Goal: Task Accomplishment & Management: Complete application form

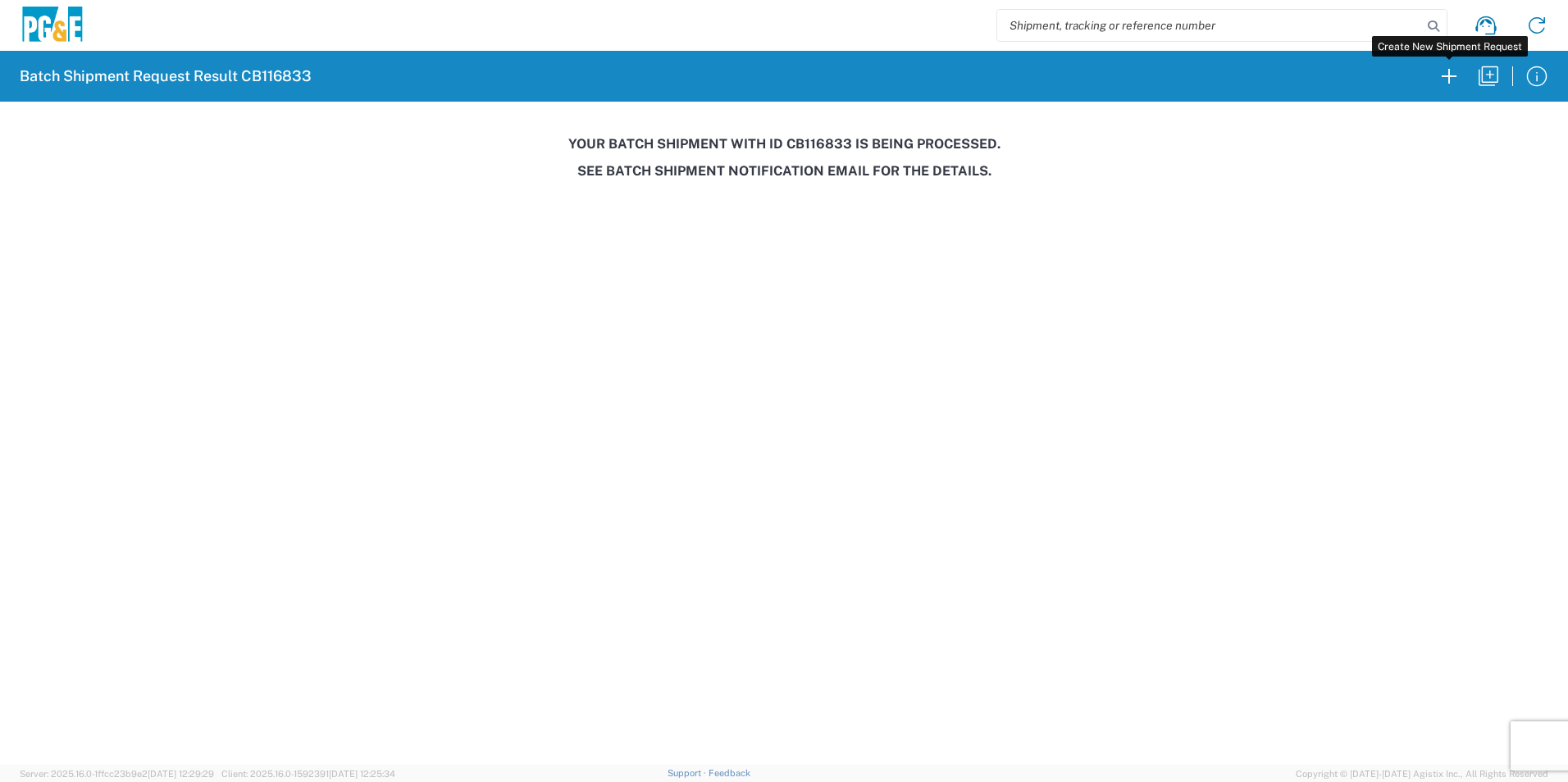
click at [1450, 81] on icon "button" at bounding box center [1449, 77] width 26 height 26
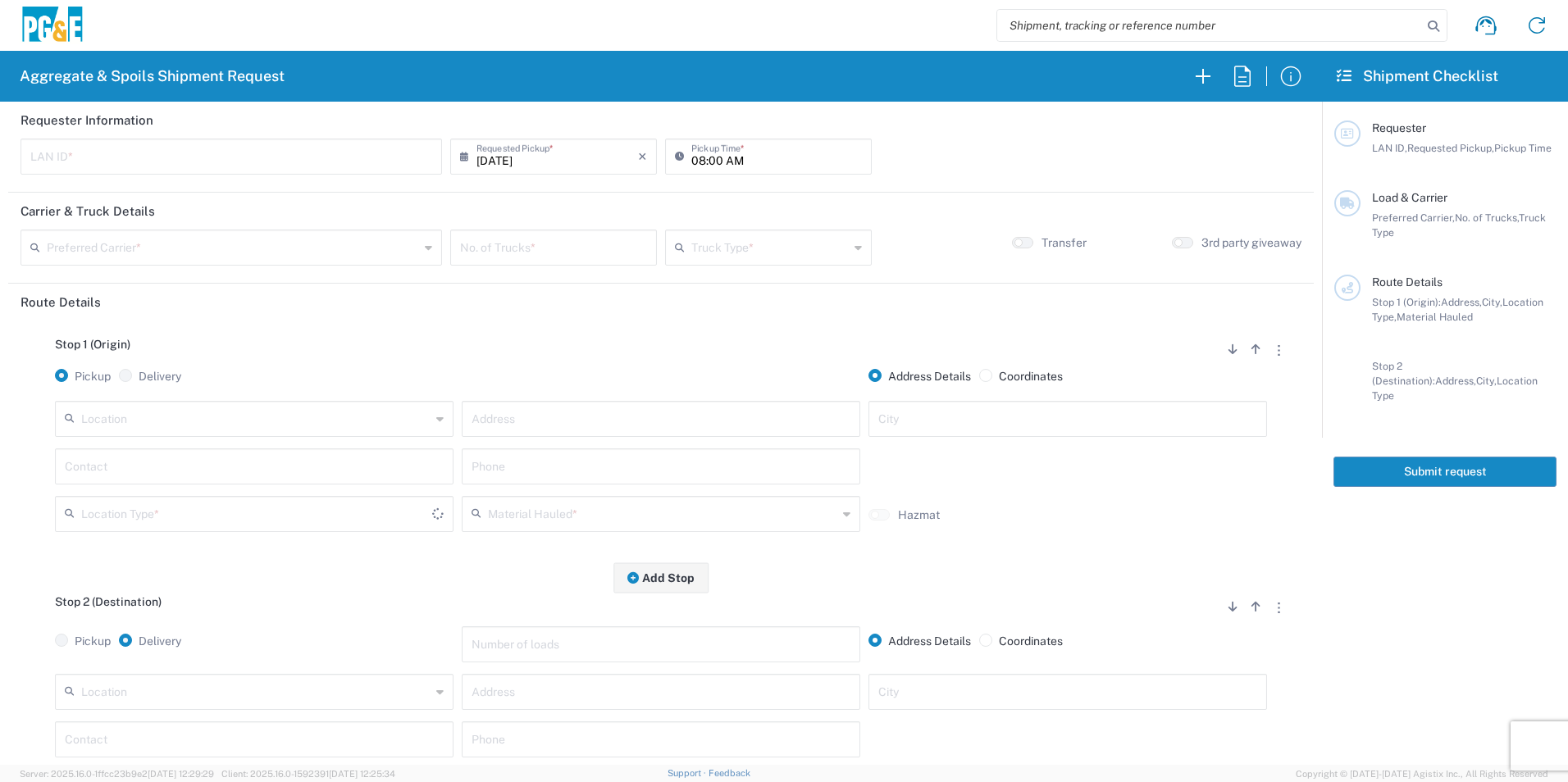
click at [351, 159] on input "text" at bounding box center [231, 155] width 402 height 29
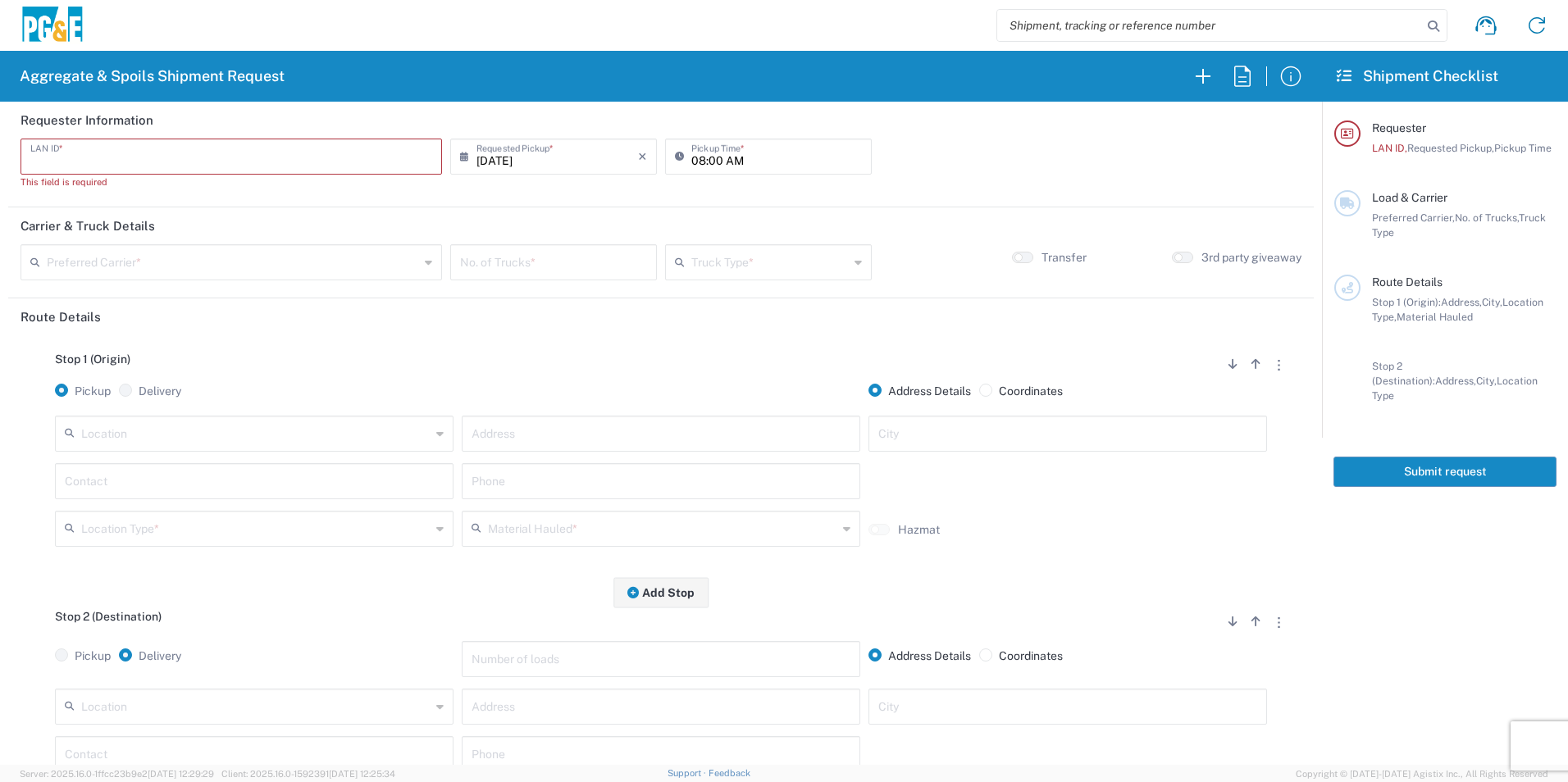
click at [363, 155] on input "text" at bounding box center [231, 155] width 402 height 29
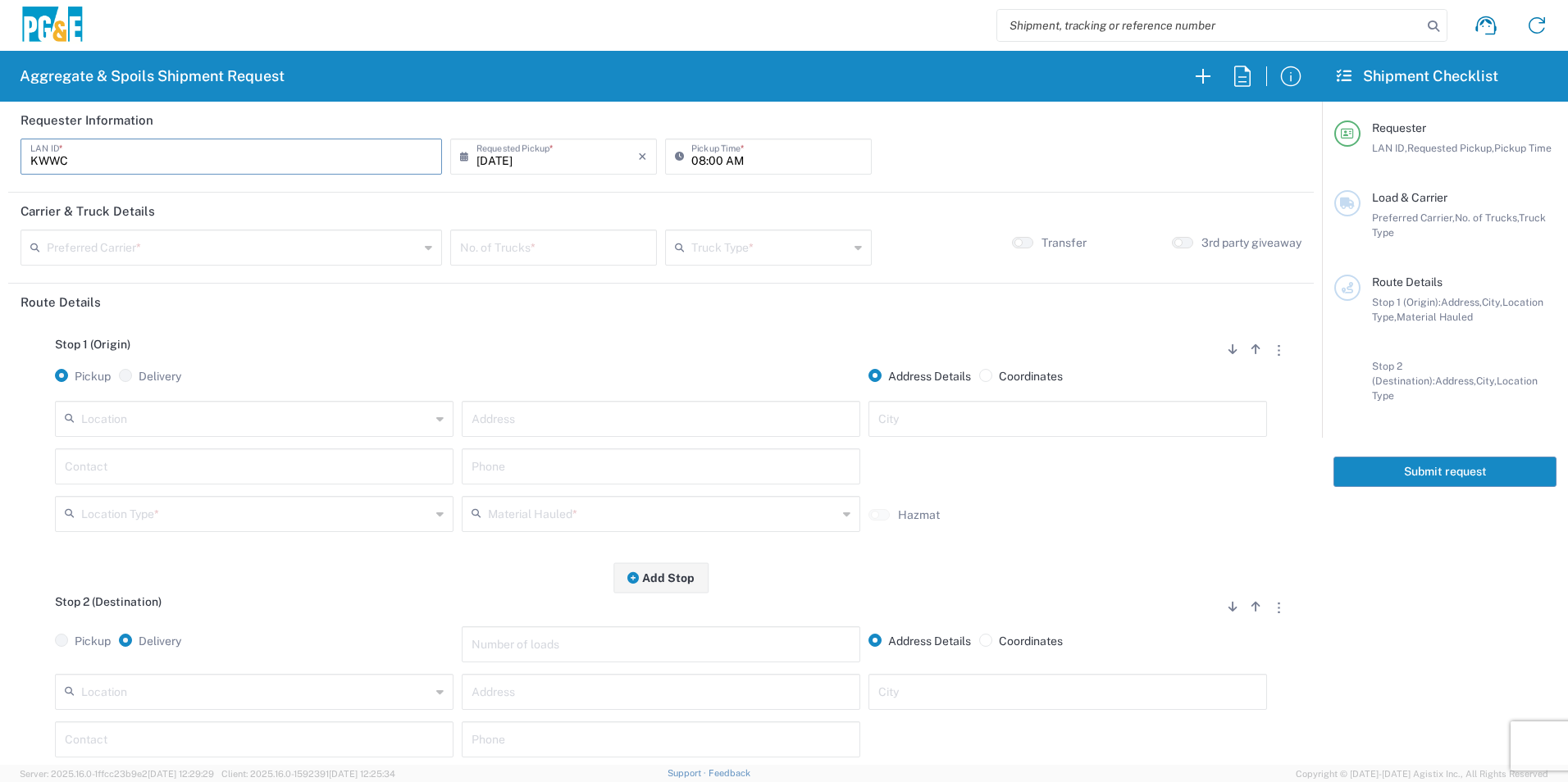
type input "KWWC"
click at [694, 155] on input "08:00 AM" at bounding box center [777, 155] width 171 height 29
type input "07:00 AM"
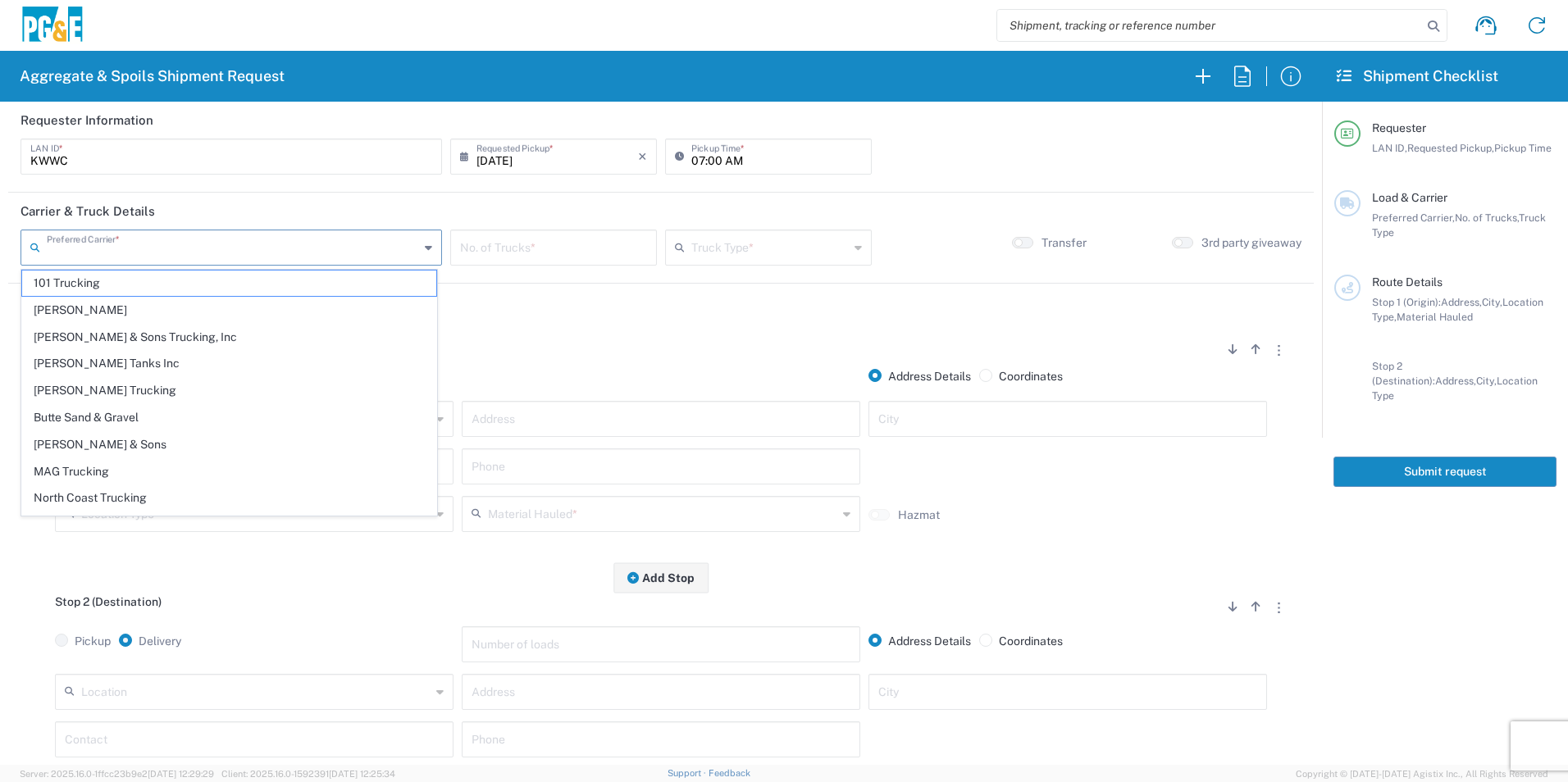
click at [83, 254] on input "text" at bounding box center [233, 246] width 372 height 29
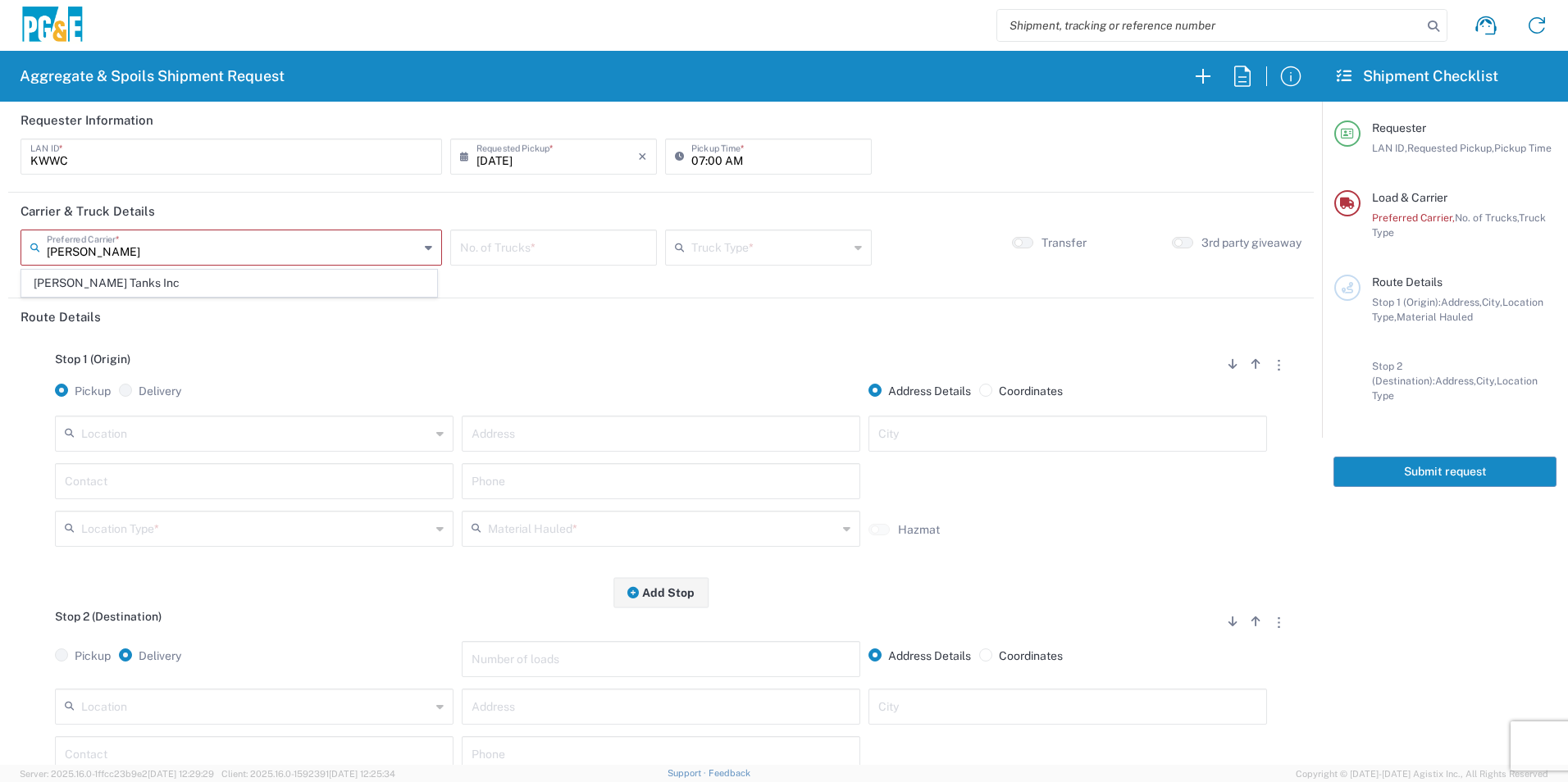
click at [87, 281] on span "[PERSON_NAME] Tanks Inc" at bounding box center [229, 283] width 414 height 26
type input "[PERSON_NAME] Tanks Inc"
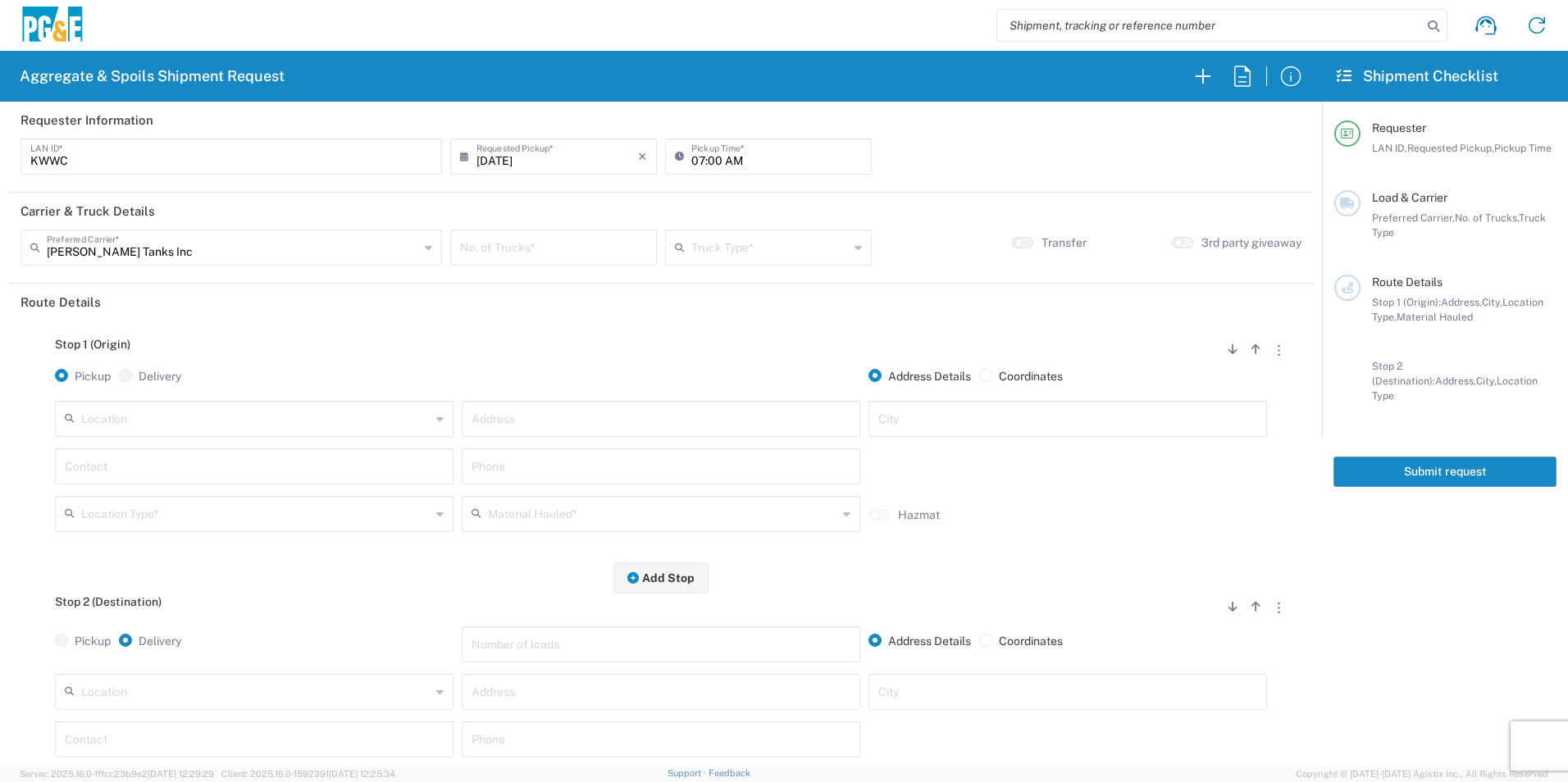
click at [589, 251] on input "number" at bounding box center [554, 246] width 187 height 29
type input "8"
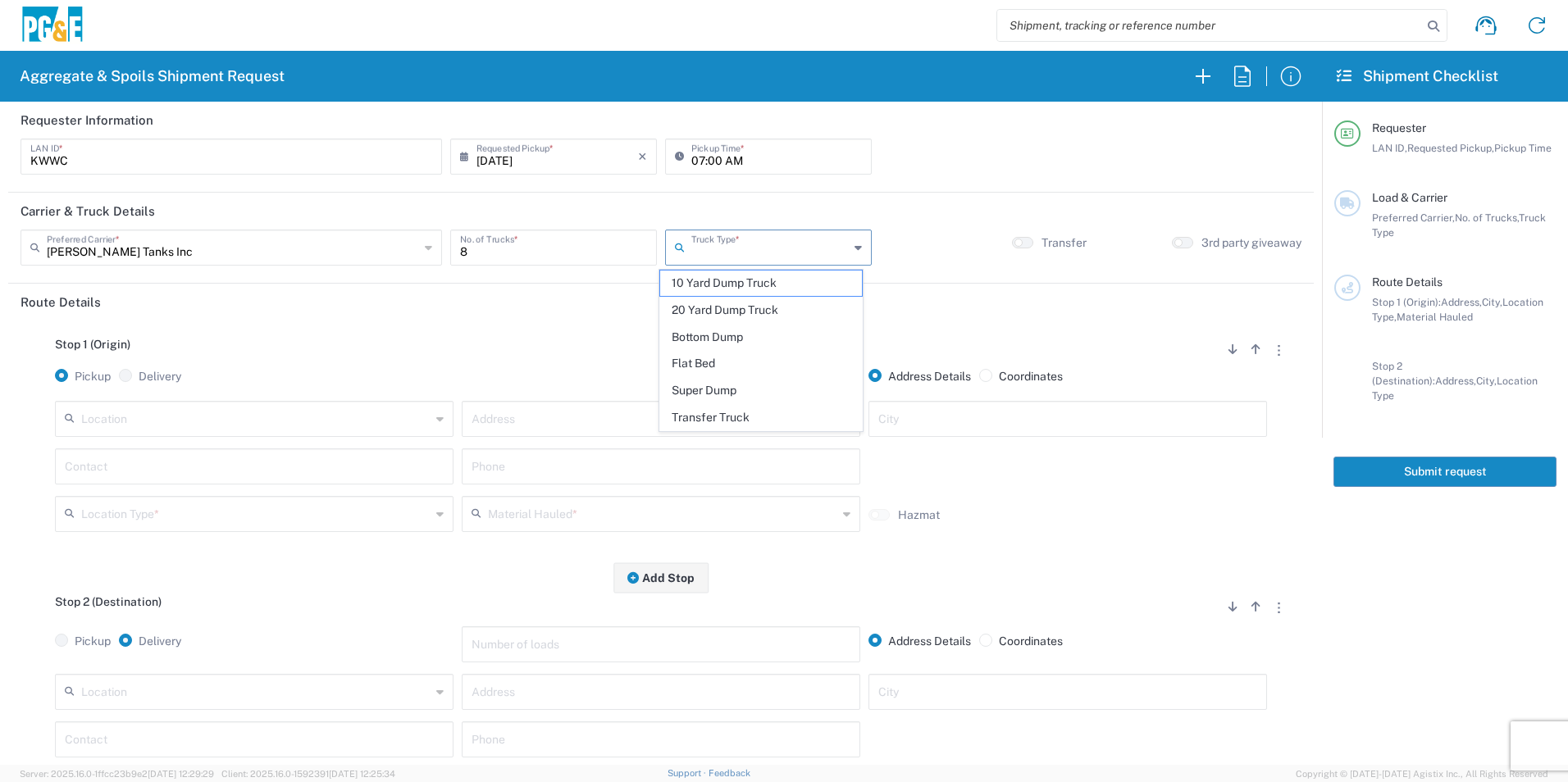
click at [754, 245] on input "text" at bounding box center [770, 246] width 158 height 29
click at [731, 308] on span "20 Yard Dump Truck" at bounding box center [760, 310] width 201 height 26
type input "20 Yard Dump Truck"
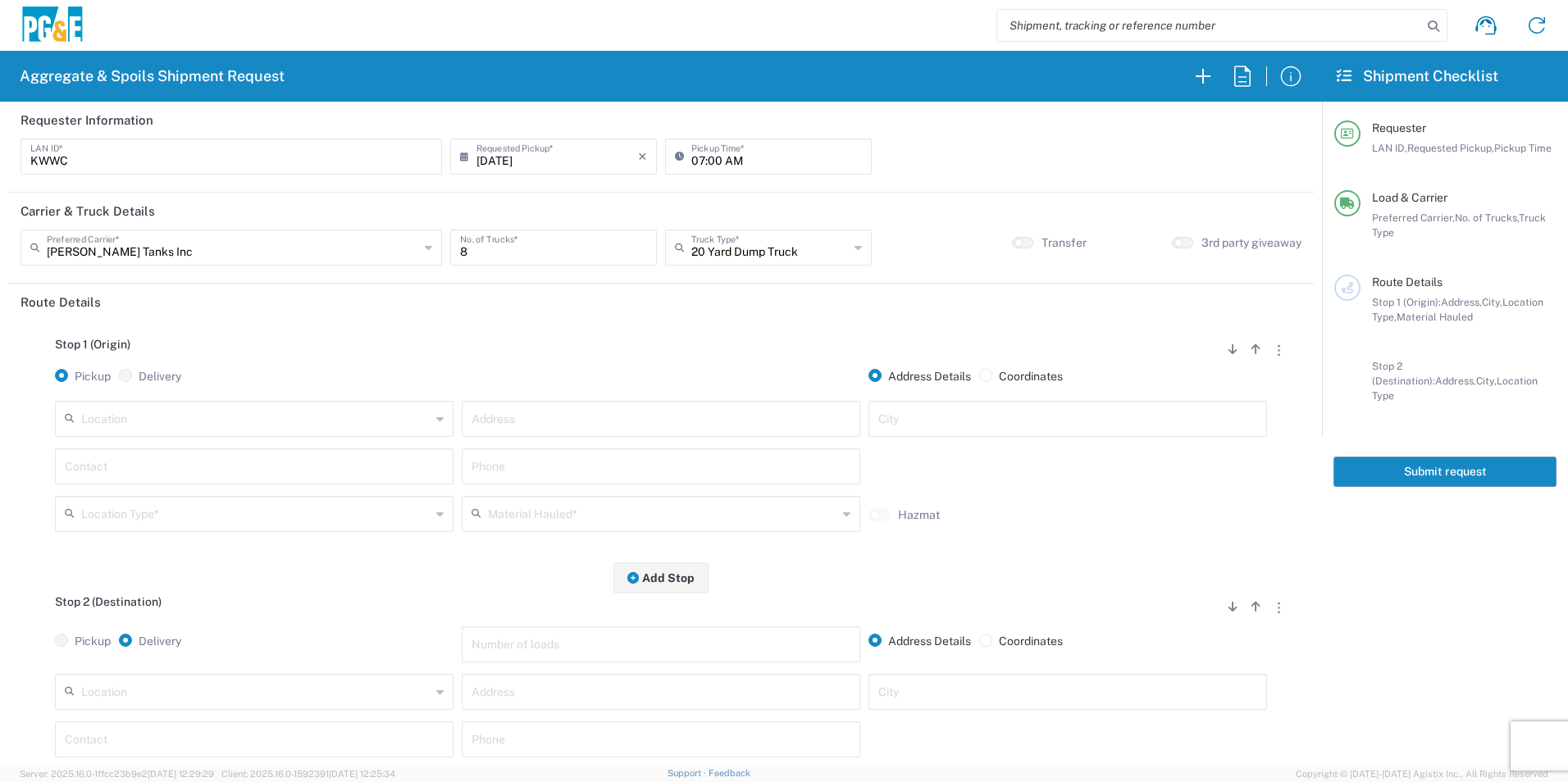
click at [228, 412] on input "text" at bounding box center [255, 417] width 349 height 29
drag, startPoint x: 154, startPoint y: 483, endPoint x: 144, endPoint y: 483, distance: 10.0
click at [154, 482] on span "Clovis" at bounding box center [253, 482] width 390 height 26
type input "Clovis"
type input "[STREET_ADDRESS]"
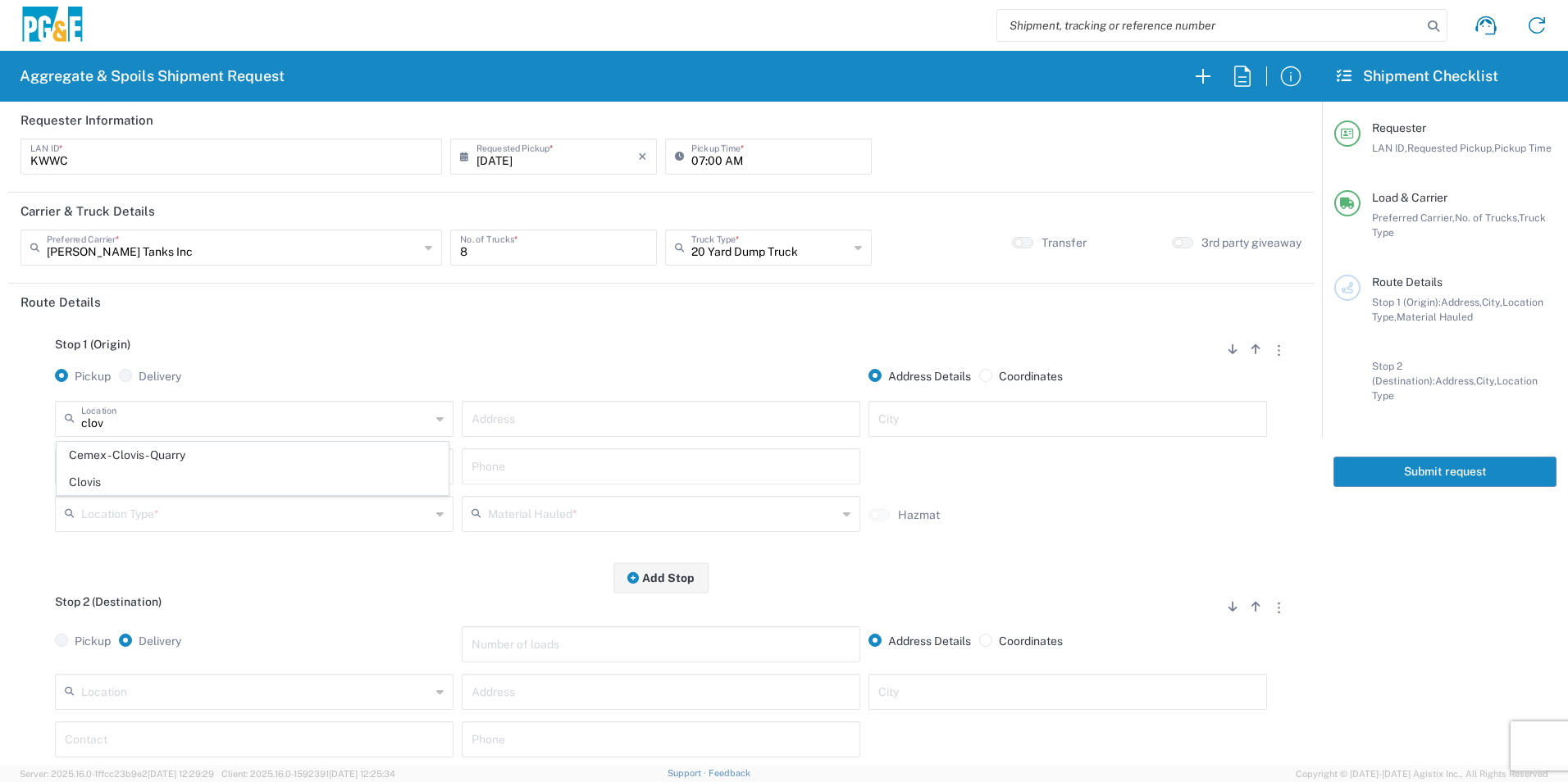
type input "Clovis"
type input "Business No Loading Dock"
click at [135, 478] on input "text" at bounding box center [254, 465] width 379 height 29
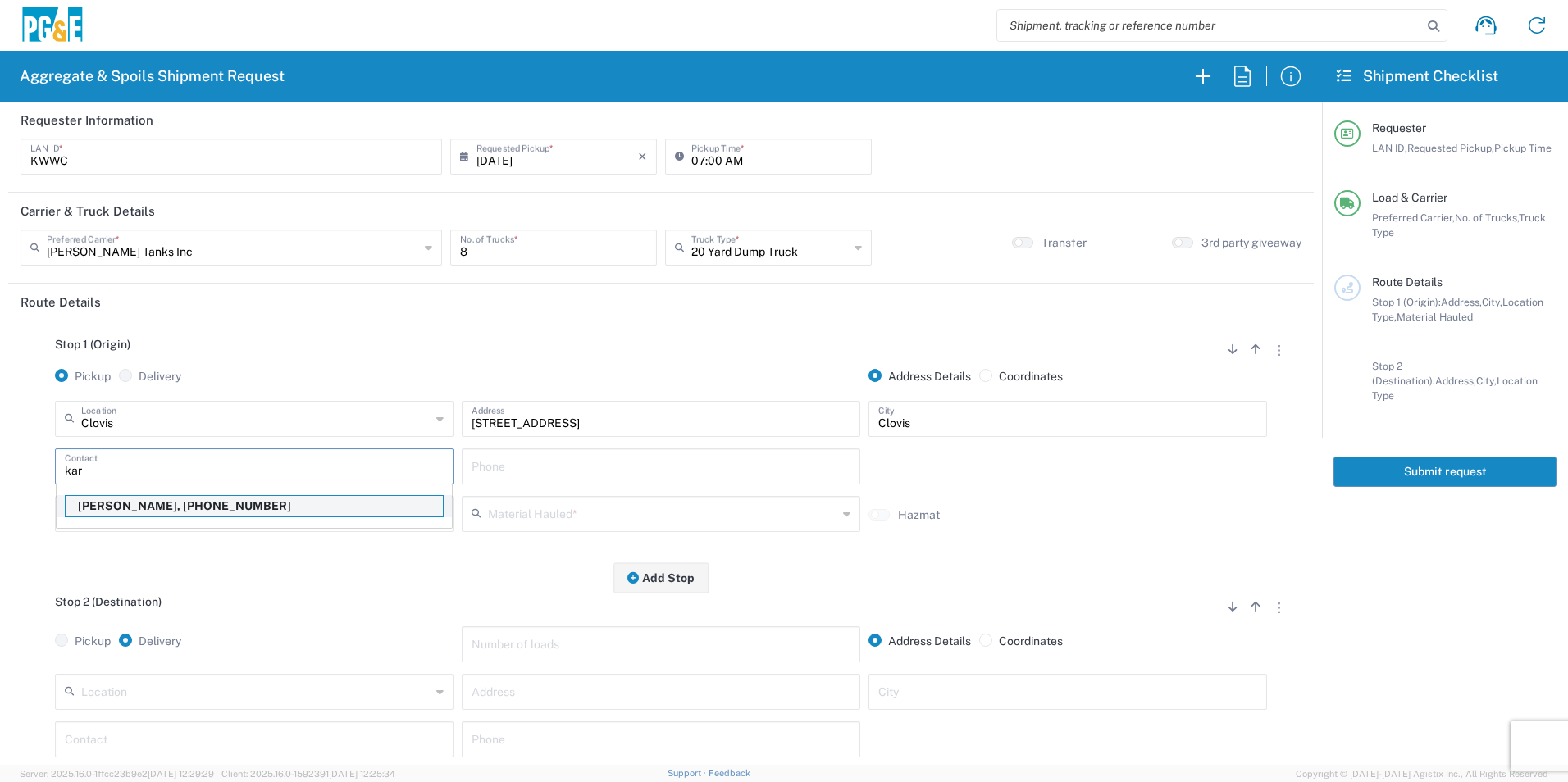
click at [127, 499] on p "[PERSON_NAME], [PHONE_NUMBER]" at bounding box center [254, 506] width 377 height 21
type input "[PERSON_NAME]"
type input "[PHONE_NUMBER]"
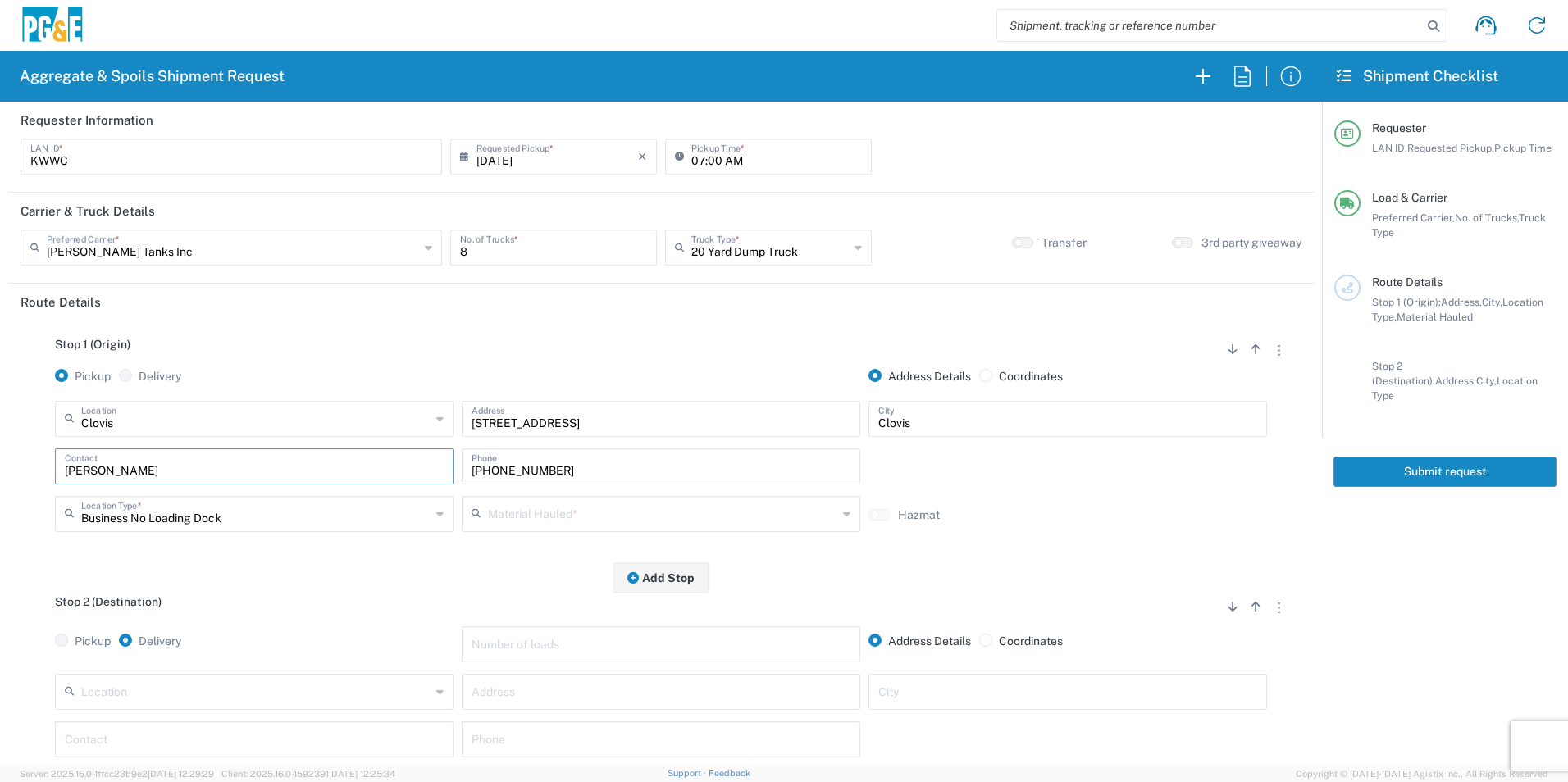
click at [555, 511] on input "text" at bounding box center [662, 512] width 349 height 29
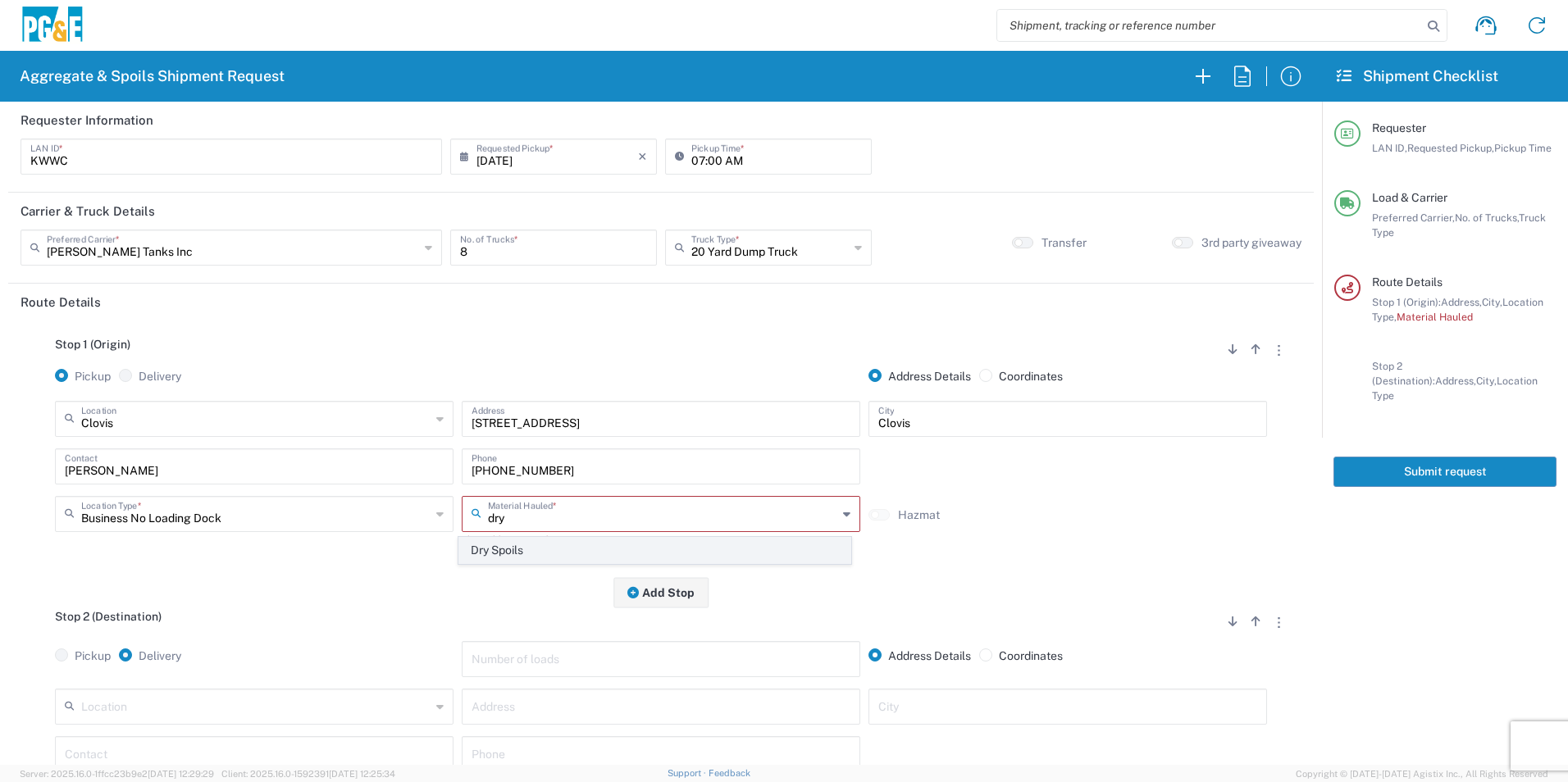
click at [512, 547] on span "Dry Spoils" at bounding box center [654, 550] width 390 height 26
type input "Dry Spoils"
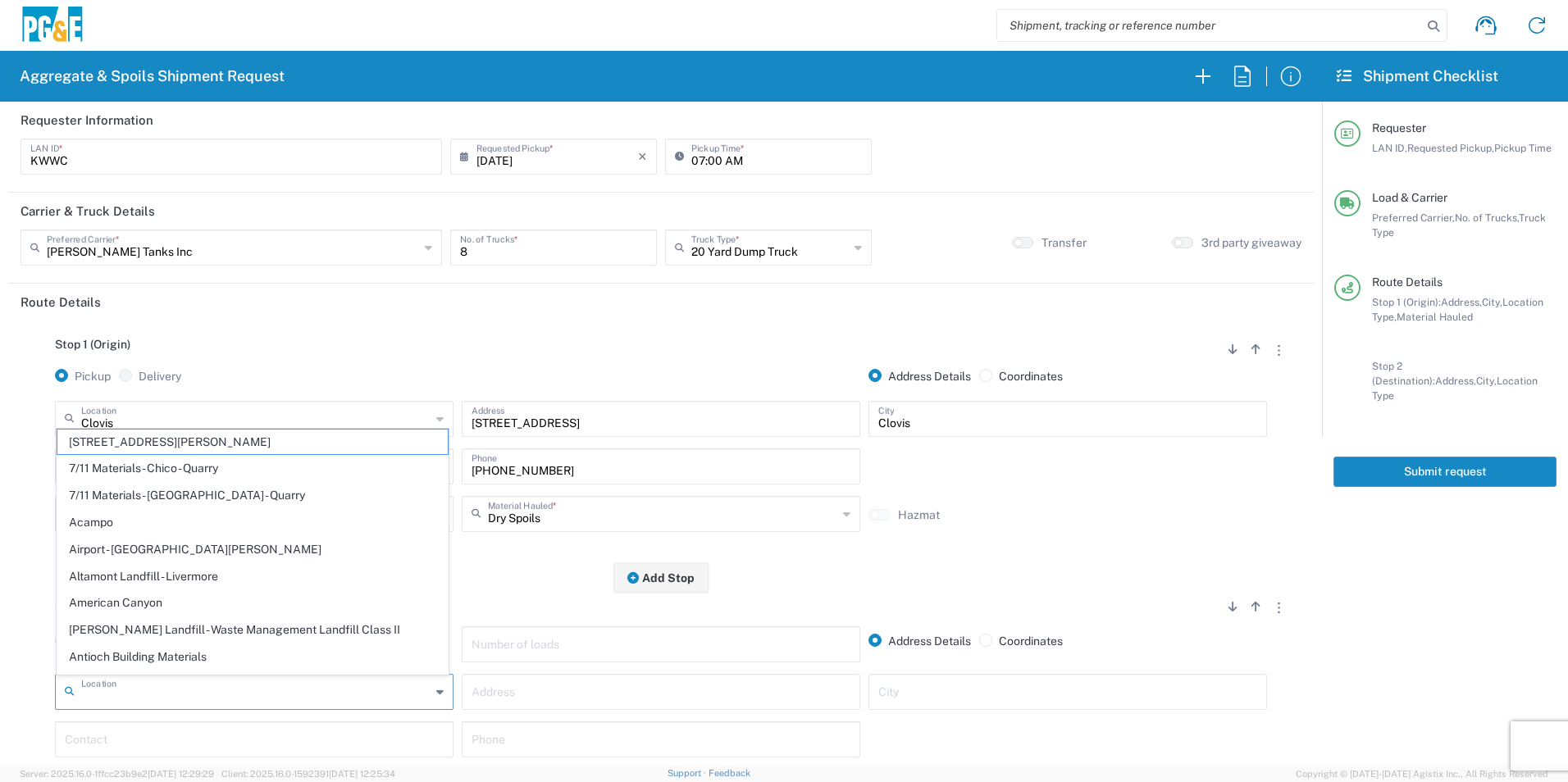
click at [159, 690] on input "text" at bounding box center [255, 690] width 349 height 29
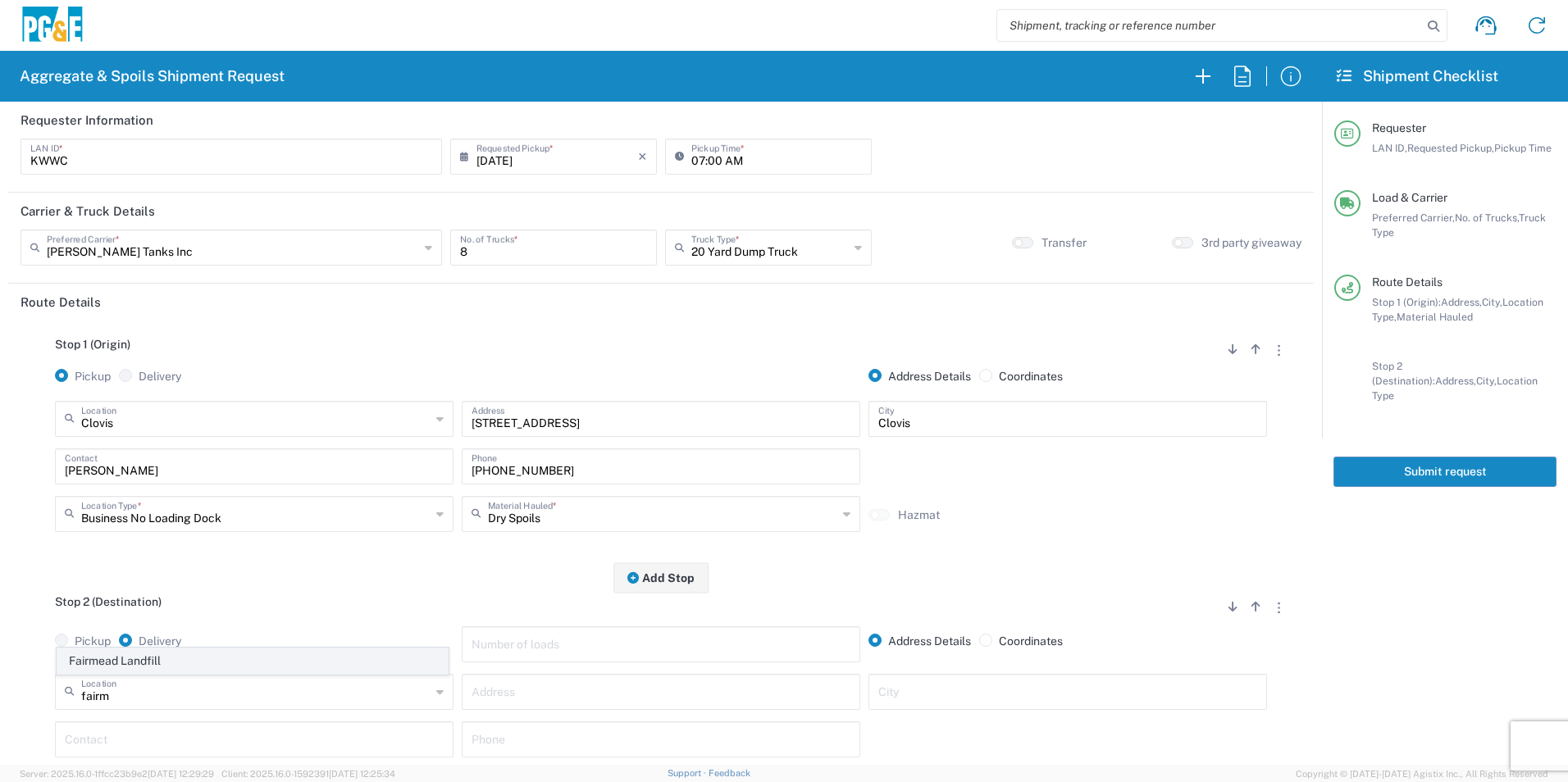
click at [100, 663] on span "Fairmead Landfill" at bounding box center [253, 661] width 390 height 26
type input "Fairmead Landfill"
type input "[STREET_ADDRESS]"
type input "Chowchilla"
type input "Landfill"
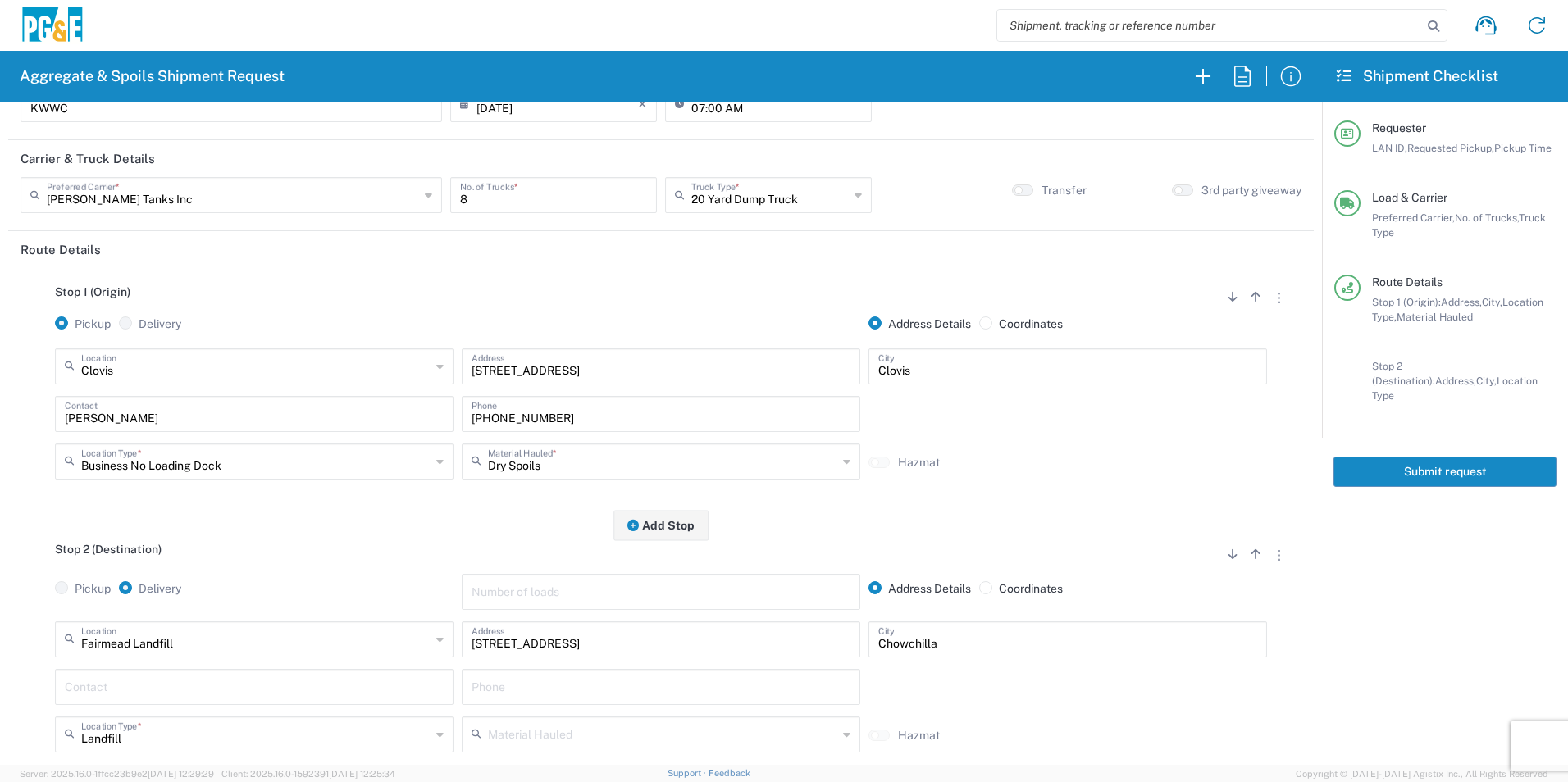
scroll to position [82, 0]
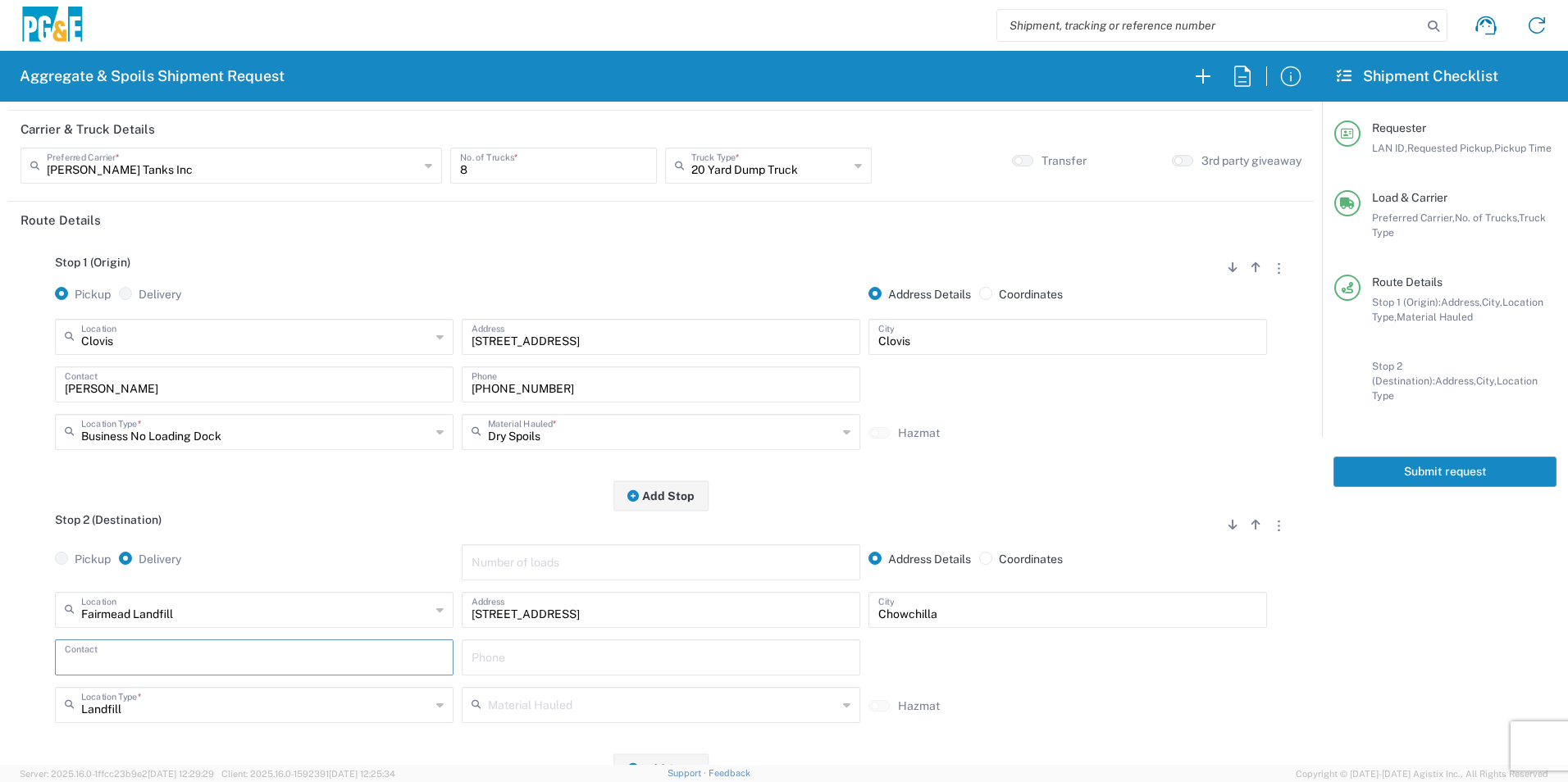
click at [124, 663] on input "text" at bounding box center [254, 656] width 379 height 29
click at [134, 695] on p "[PERSON_NAME], [PHONE_NUMBER]" at bounding box center [254, 697] width 377 height 21
type input "[PERSON_NAME]"
type input "[PHONE_NUMBER]"
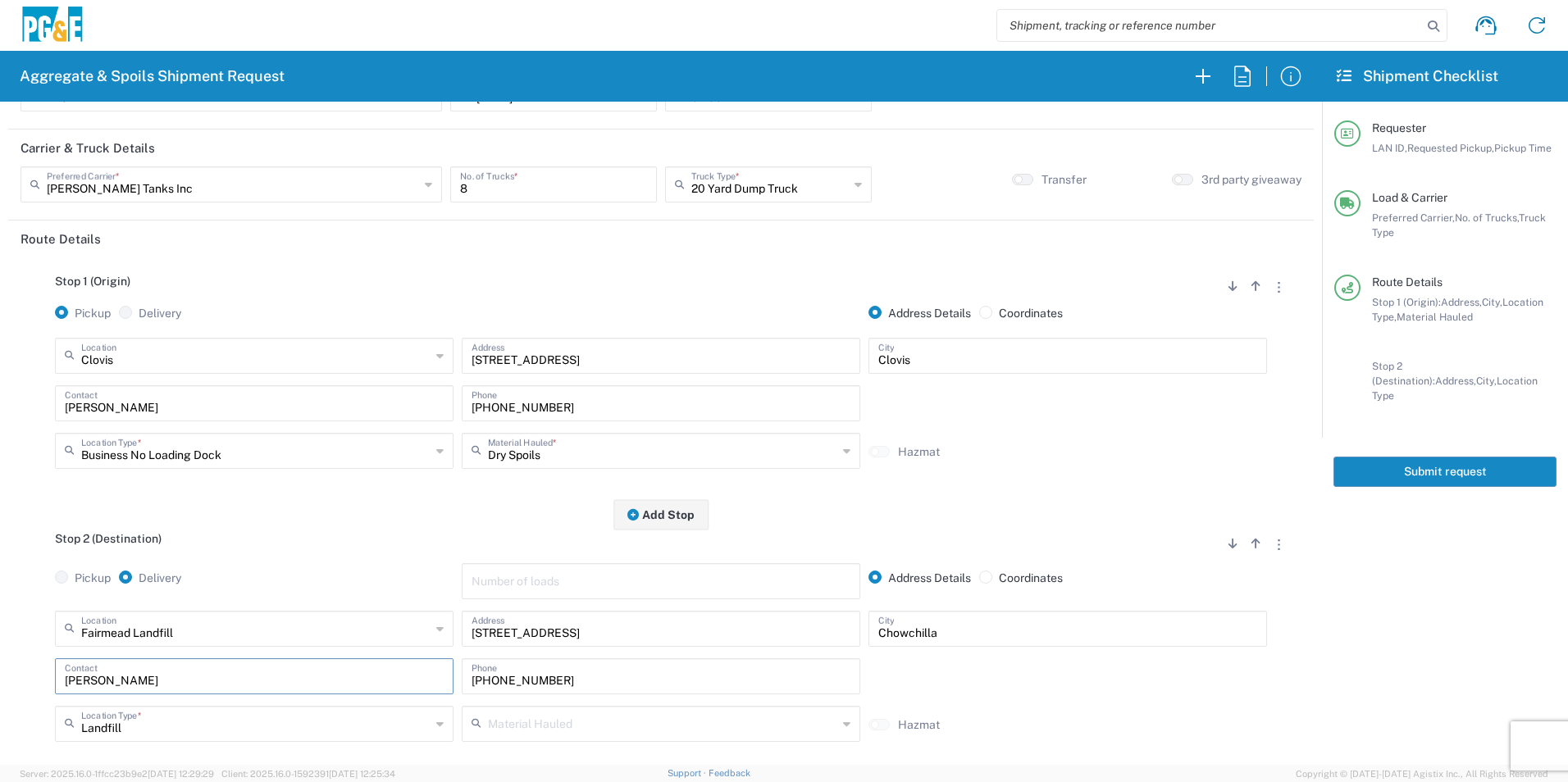
scroll to position [0, 0]
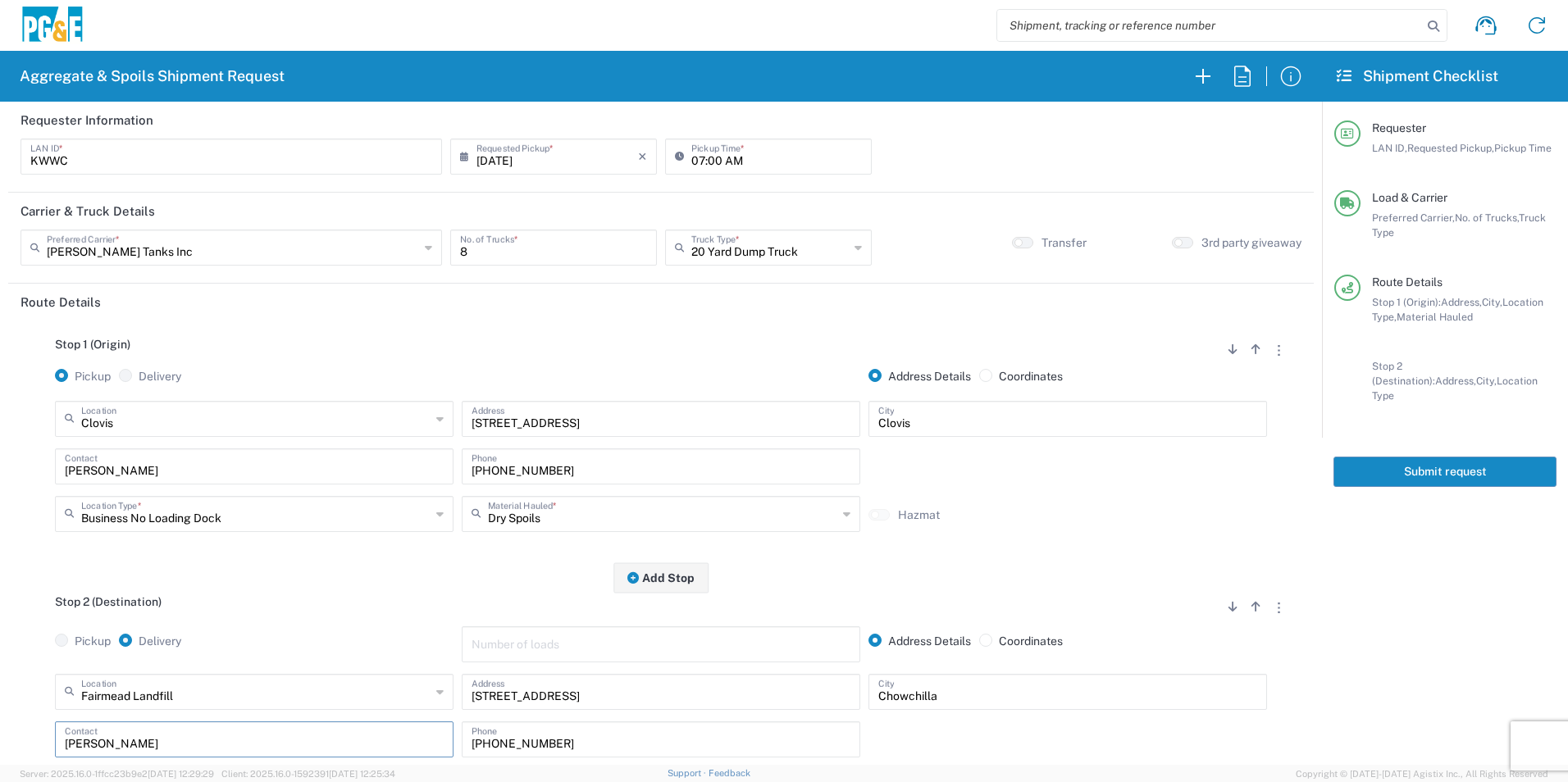
click at [1396, 457] on button "Submit request" at bounding box center [1445, 472] width 223 height 31
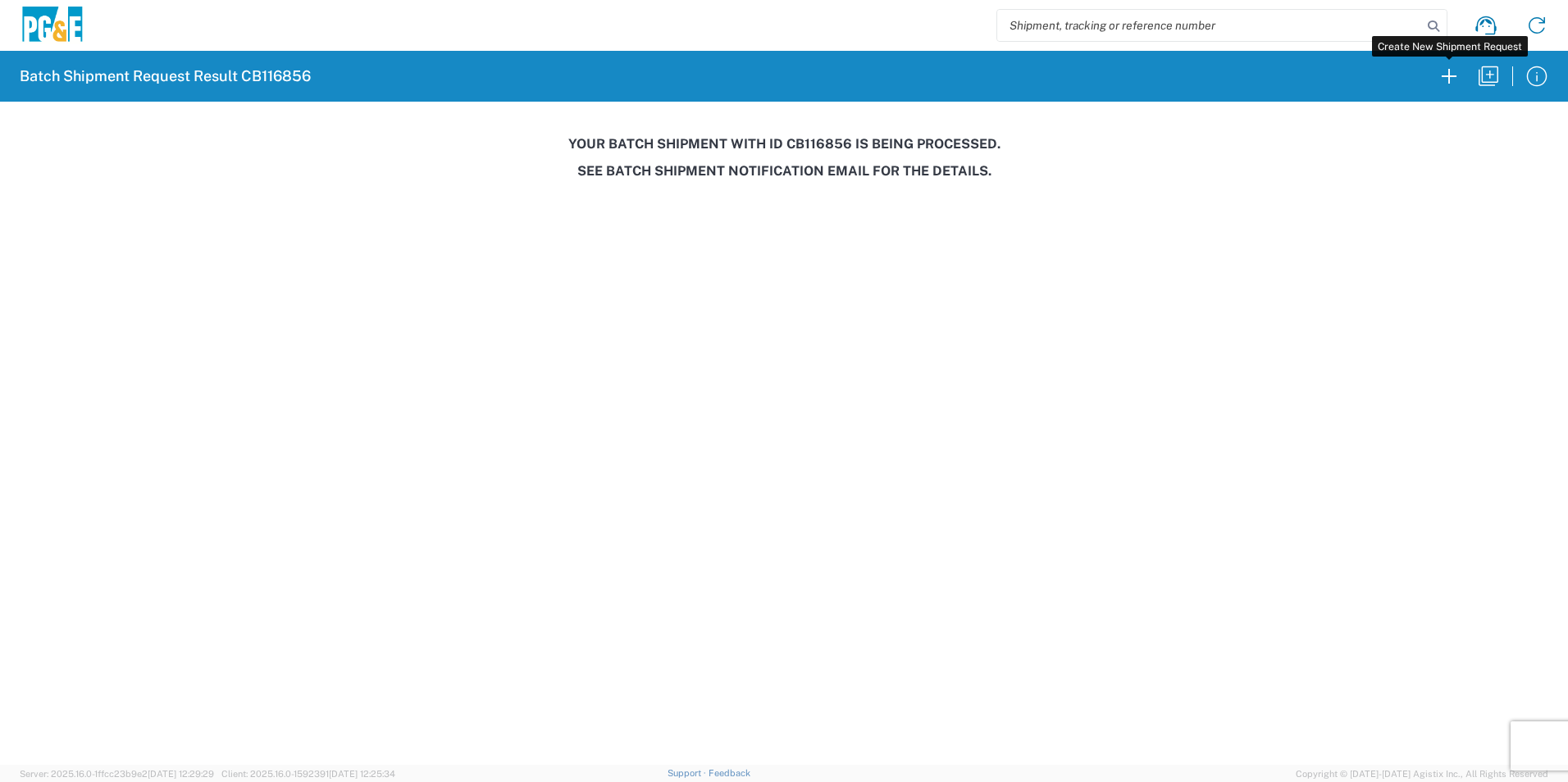
drag, startPoint x: 1451, startPoint y: 78, endPoint x: 1177, endPoint y: 1, distance: 284.6
click at [1451, 78] on icon "button" at bounding box center [1449, 77] width 26 height 26
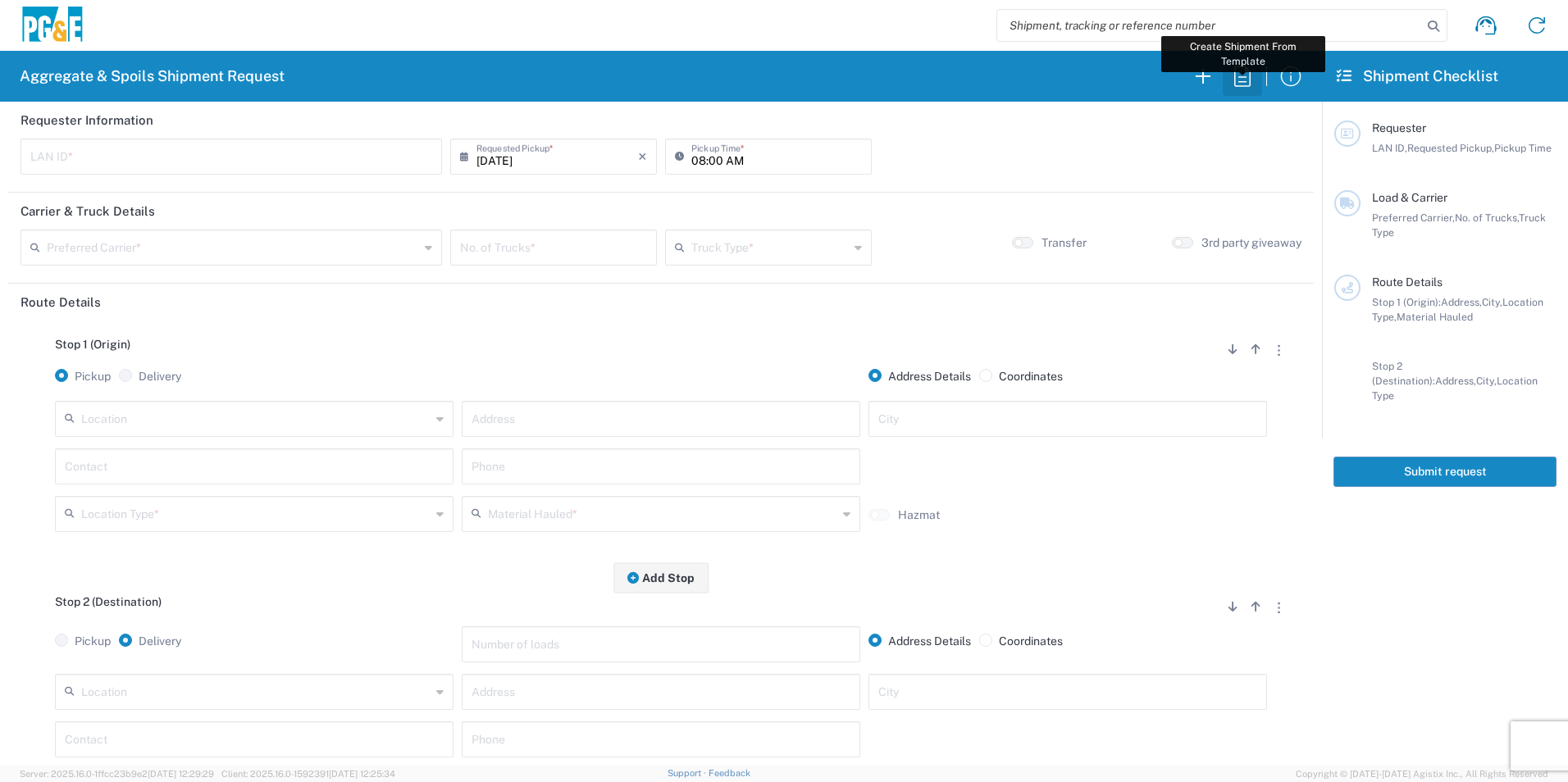
click at [1248, 76] on icon "button" at bounding box center [1243, 77] width 26 height 26
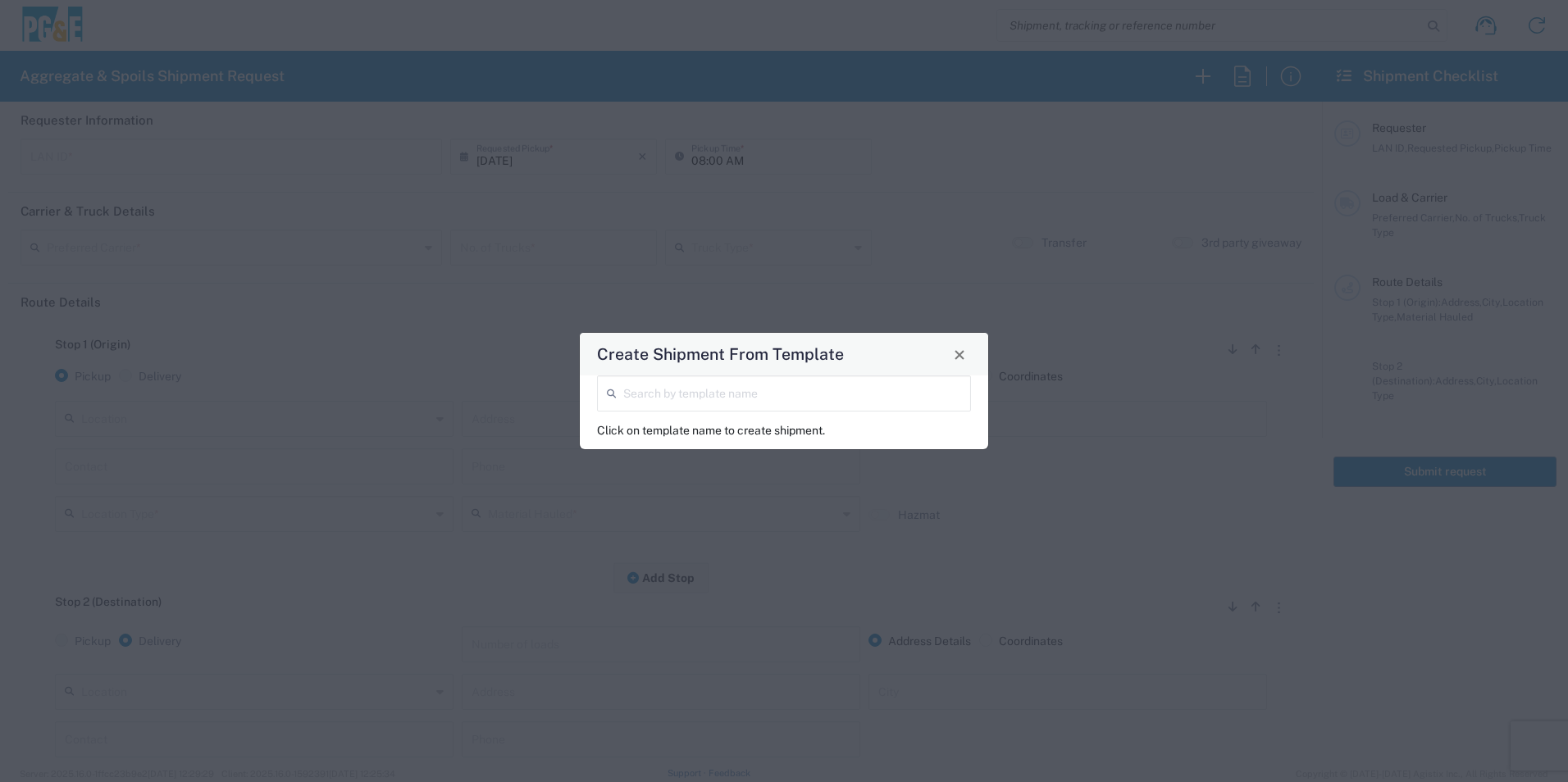
click at [873, 403] on input "search" at bounding box center [791, 392] width 338 height 29
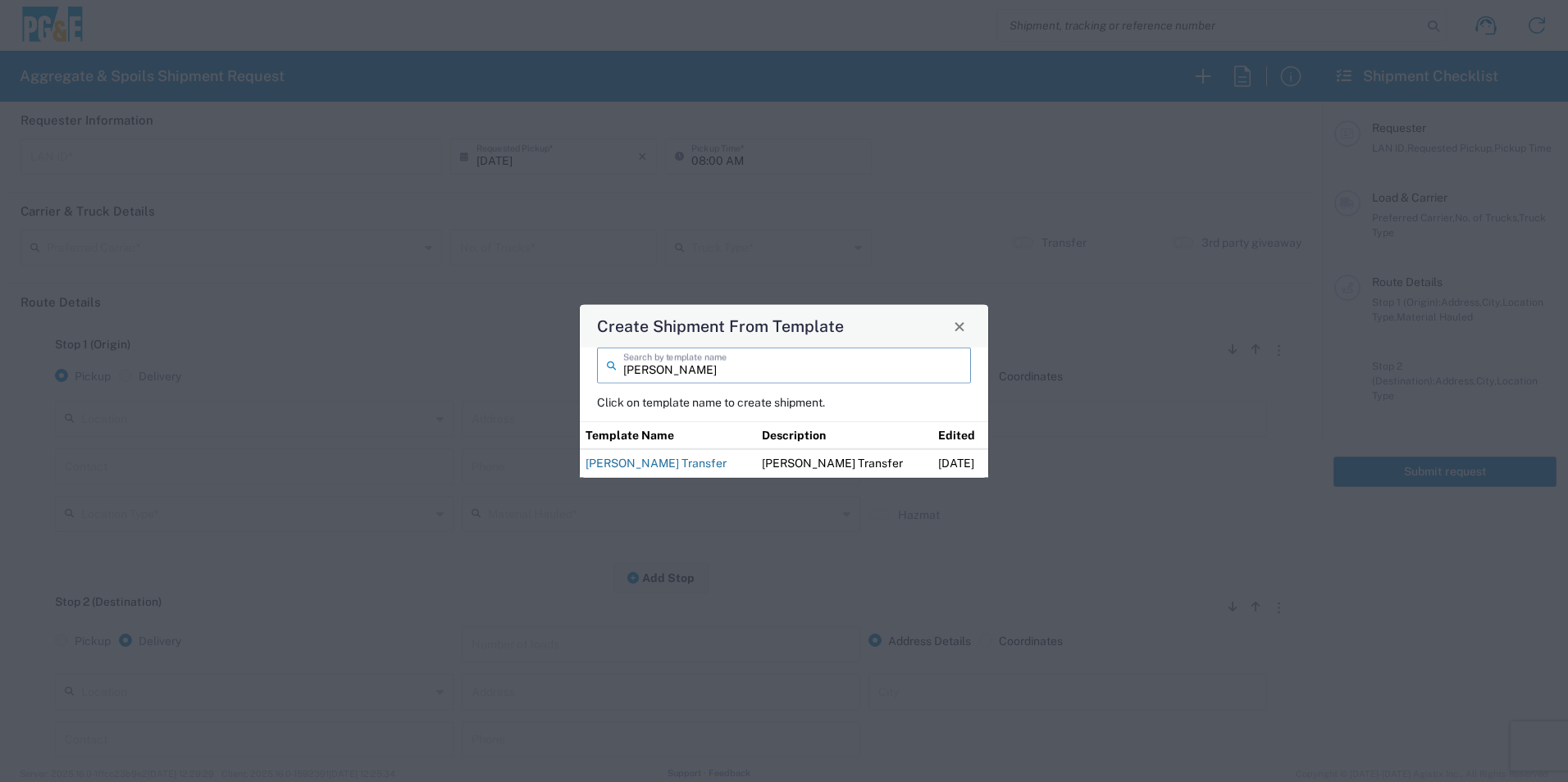
type input "[PERSON_NAME]"
click at [683, 461] on link "[PERSON_NAME] Transfer" at bounding box center [656, 464] width 141 height 13
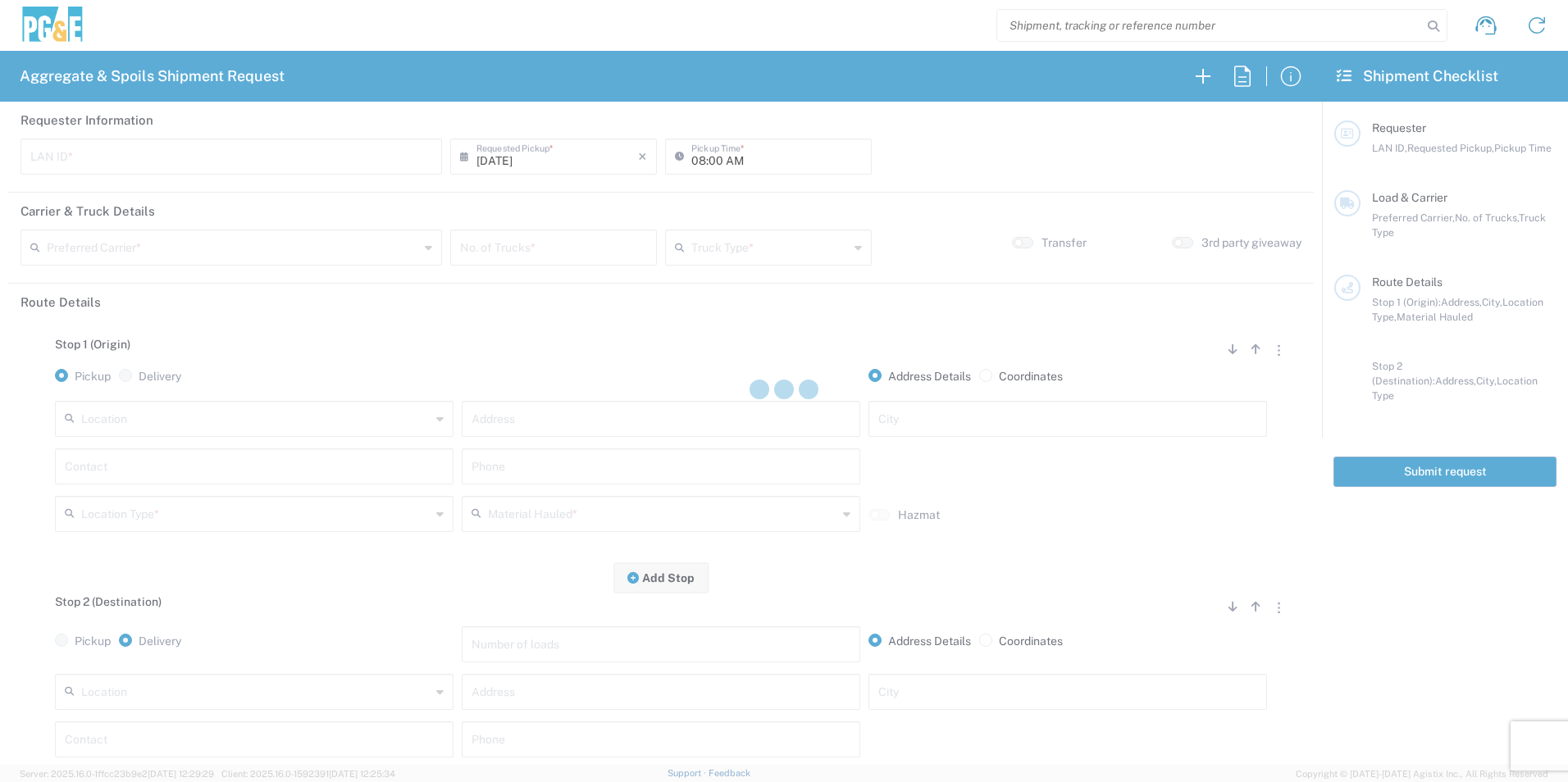
type input "JKK9"
type input "05:00 AM"
type input "[PERSON_NAME] Tanks Inc"
type input "20 Yard Dump Truck"
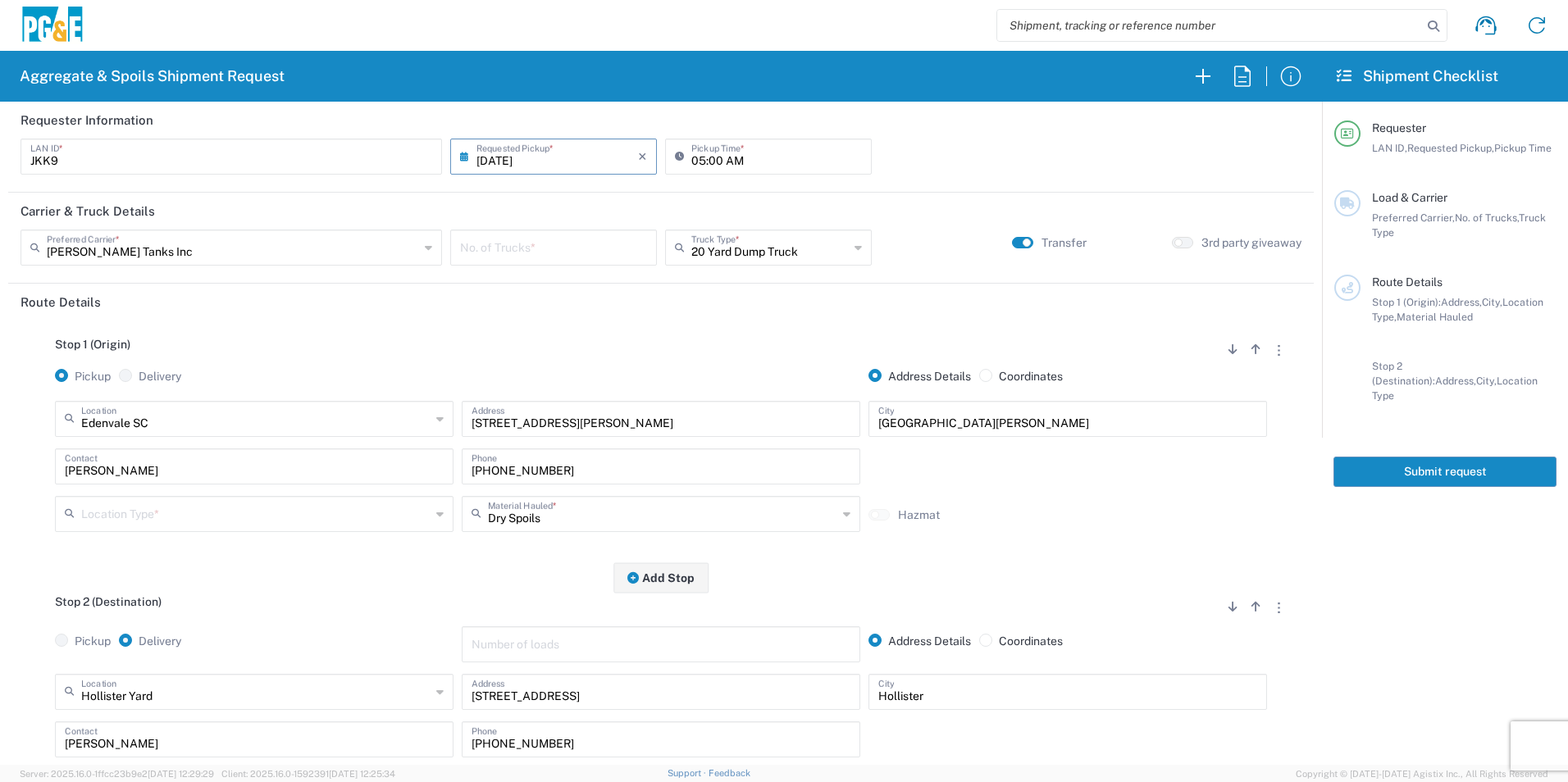
click at [534, 239] on input "number" at bounding box center [554, 246] width 187 height 29
type input "4"
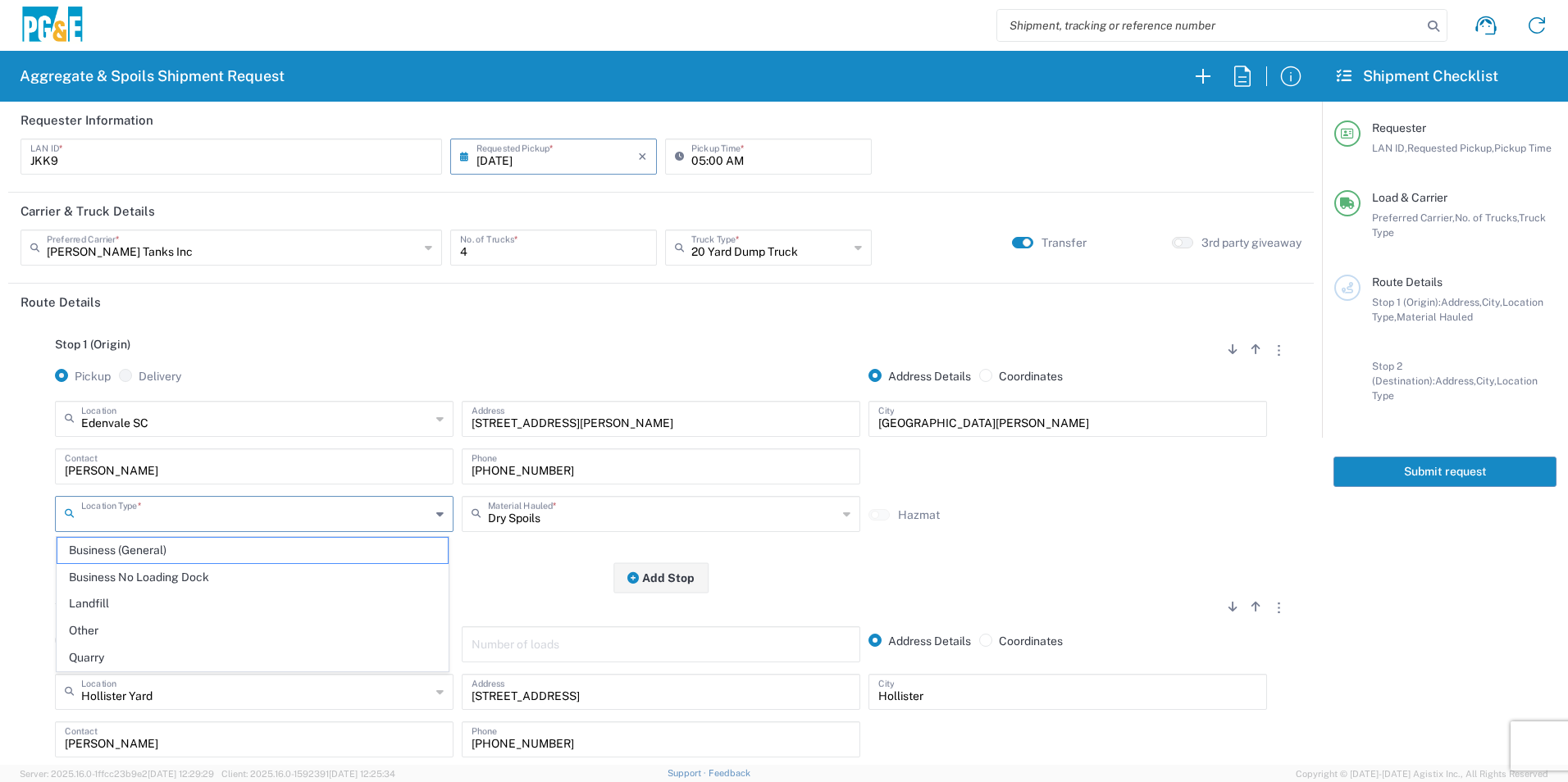
click at [253, 512] on input "text" at bounding box center [255, 512] width 349 height 29
click at [185, 579] on span "Business No Loading Dock" at bounding box center [253, 577] width 390 height 26
type input "Business No Loading Dock"
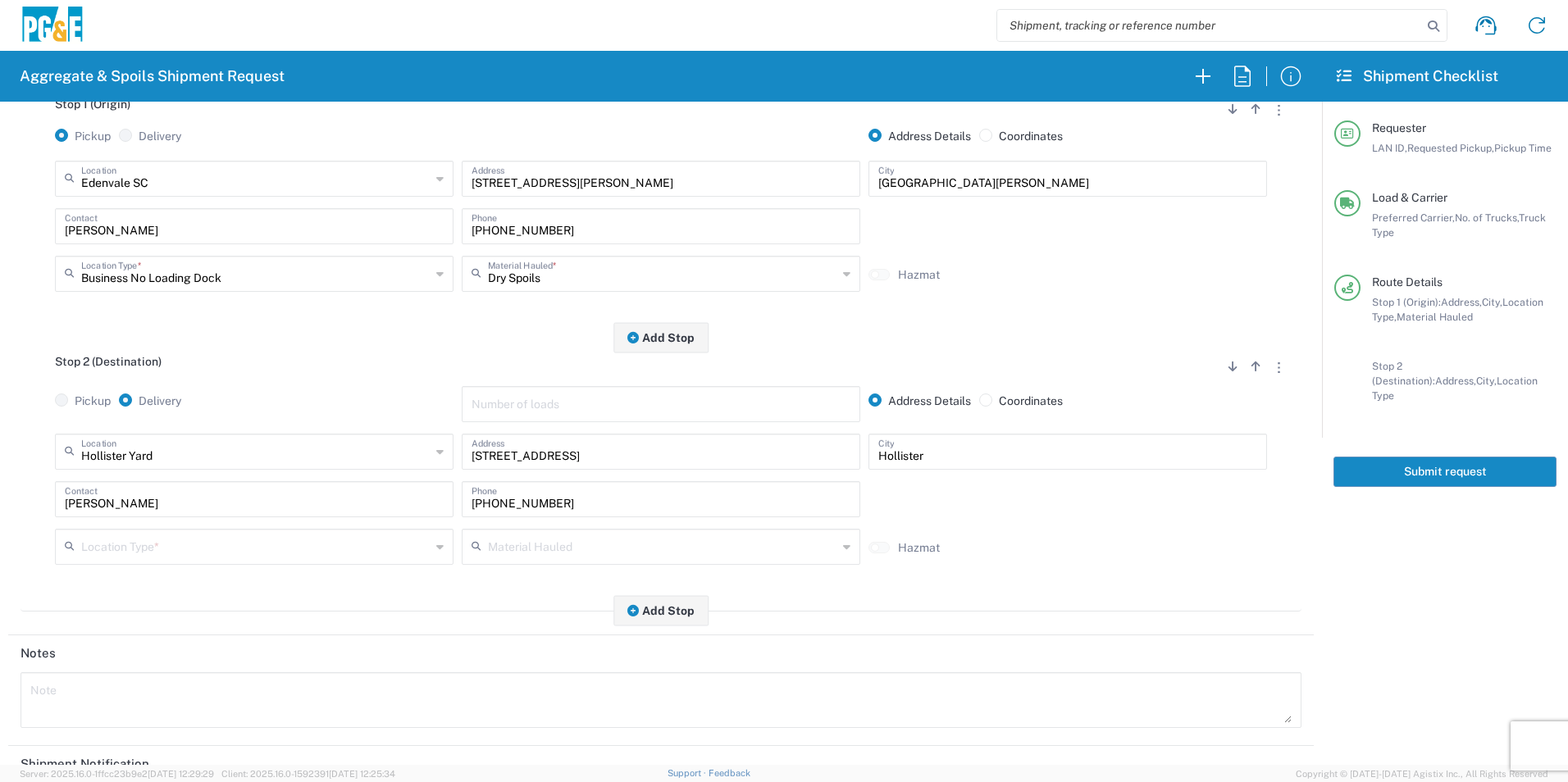
scroll to position [328, 0]
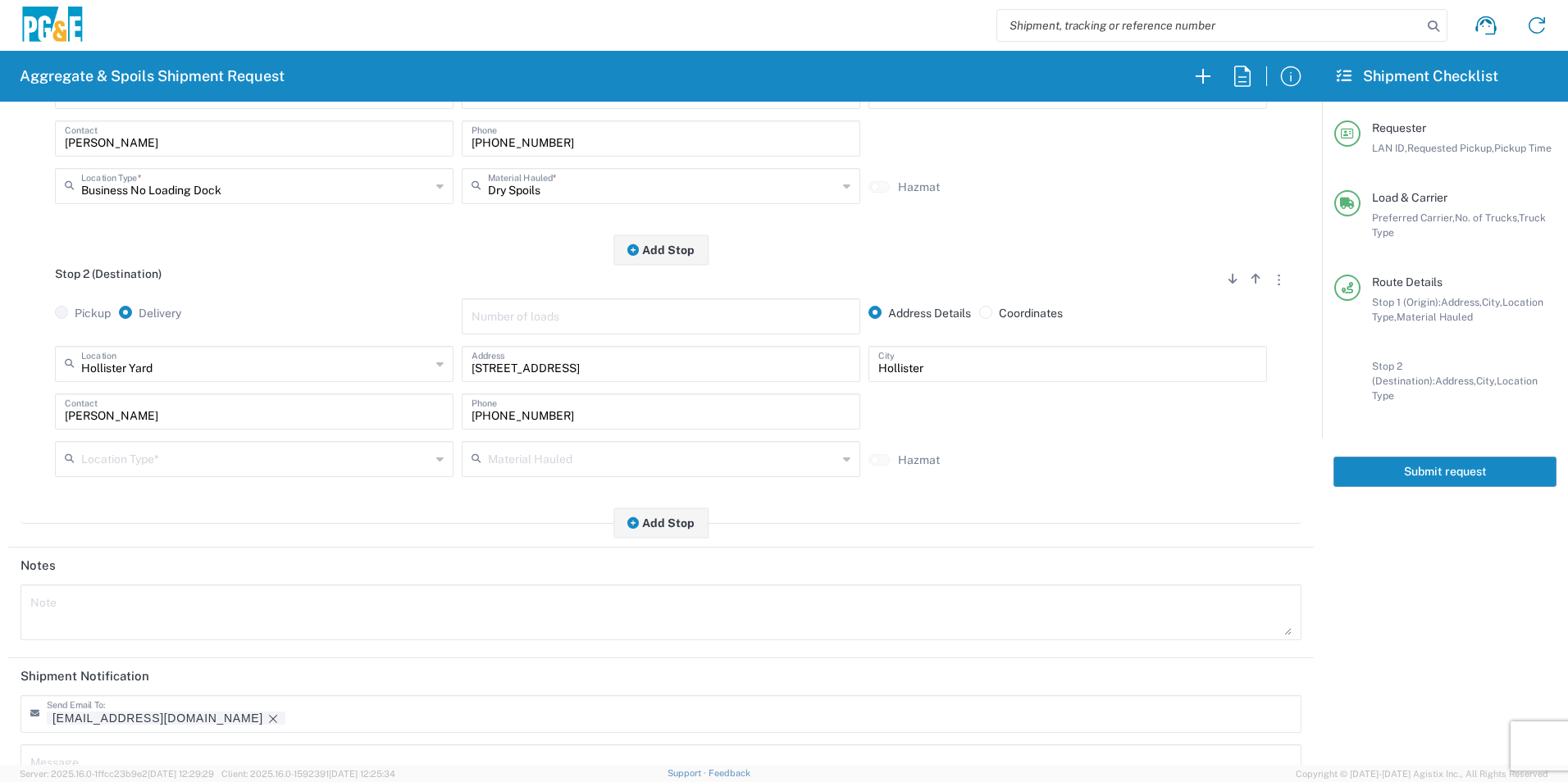
click at [137, 444] on div "Location Type *" at bounding box center [254, 459] width 399 height 36
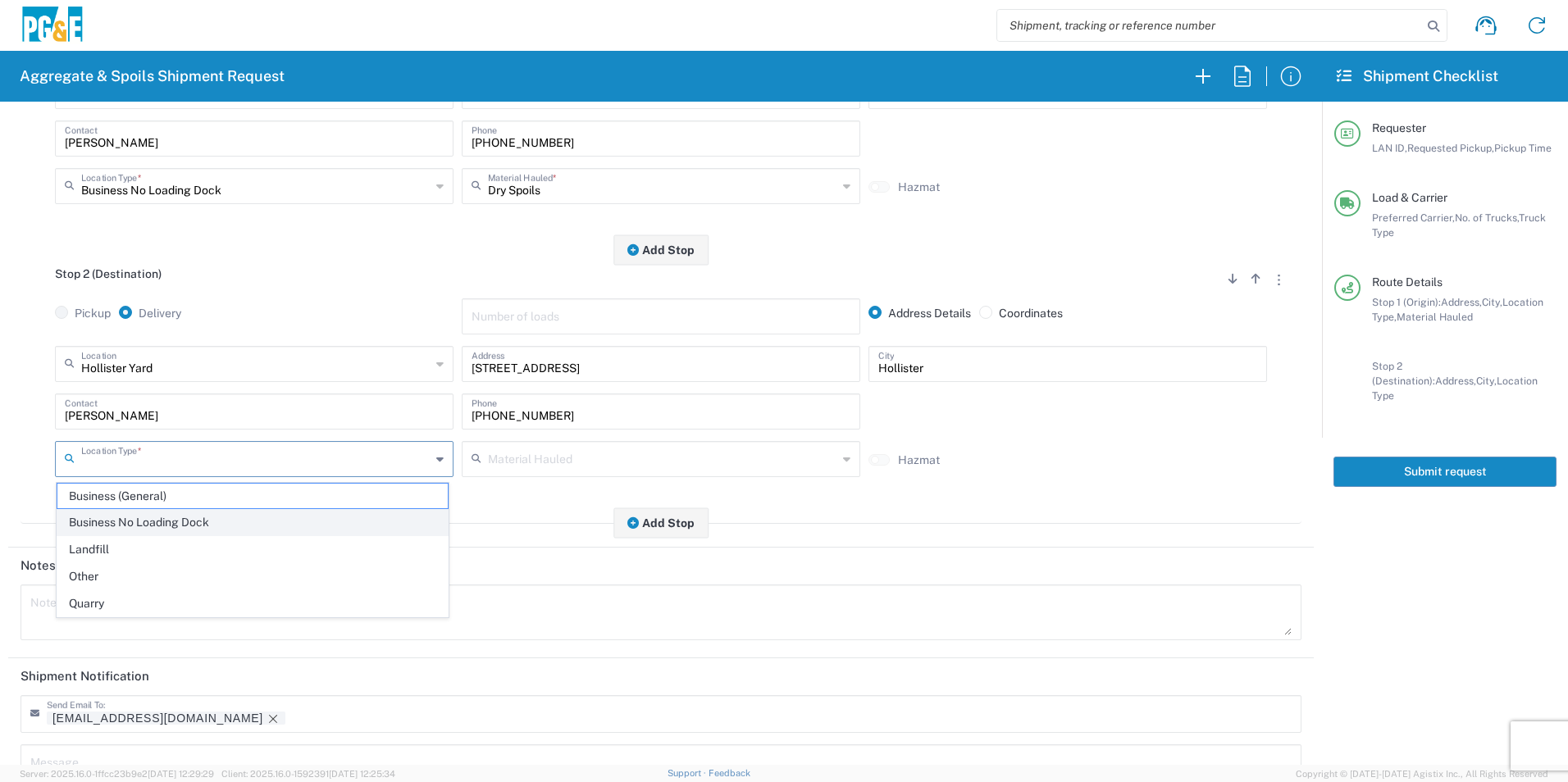
click at [124, 517] on span "Business No Loading Dock" at bounding box center [253, 522] width 390 height 26
type input "Business No Loading Dock"
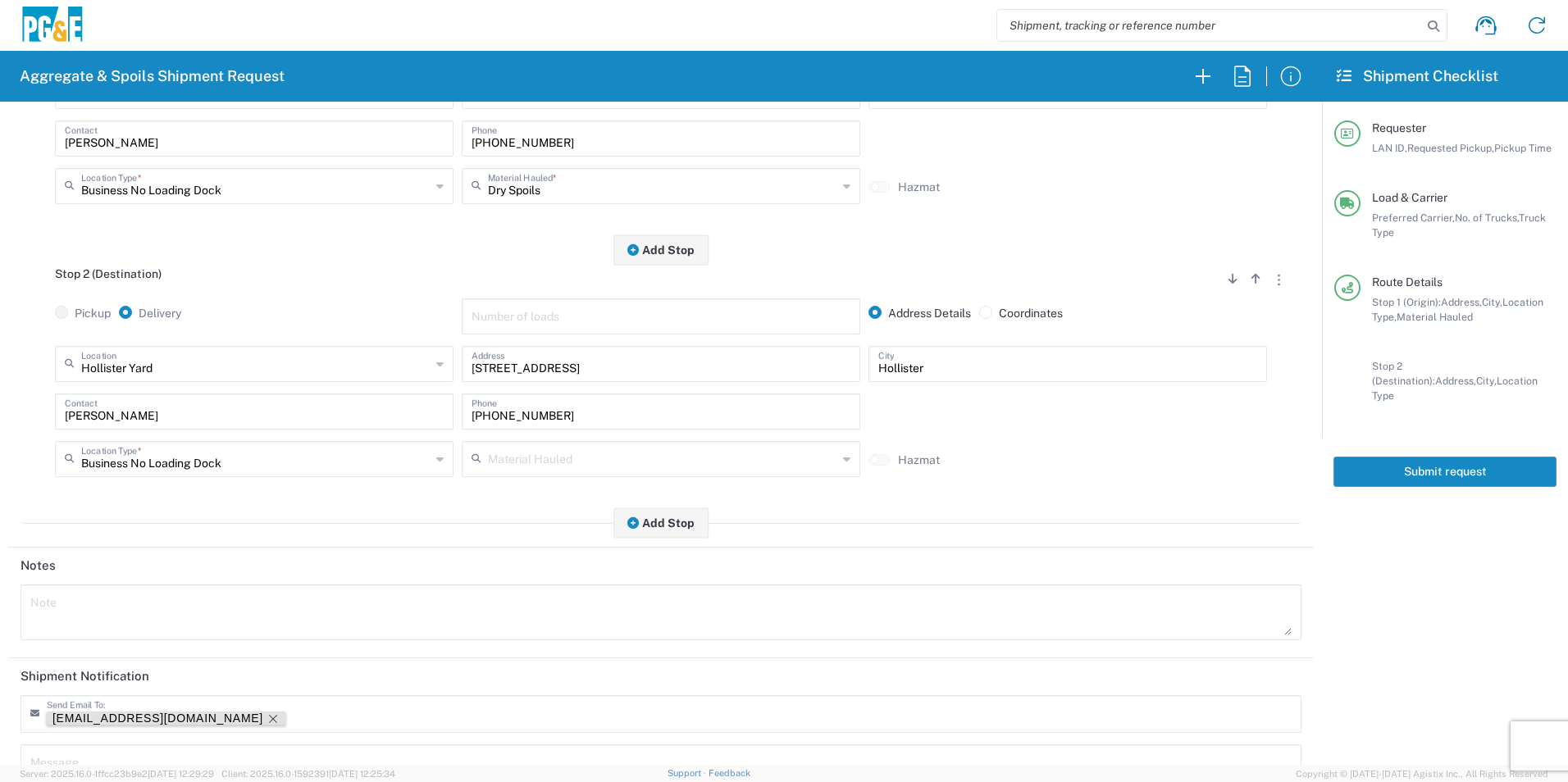
click at [267, 722] on icon "Remove tag" at bounding box center [273, 719] width 13 height 13
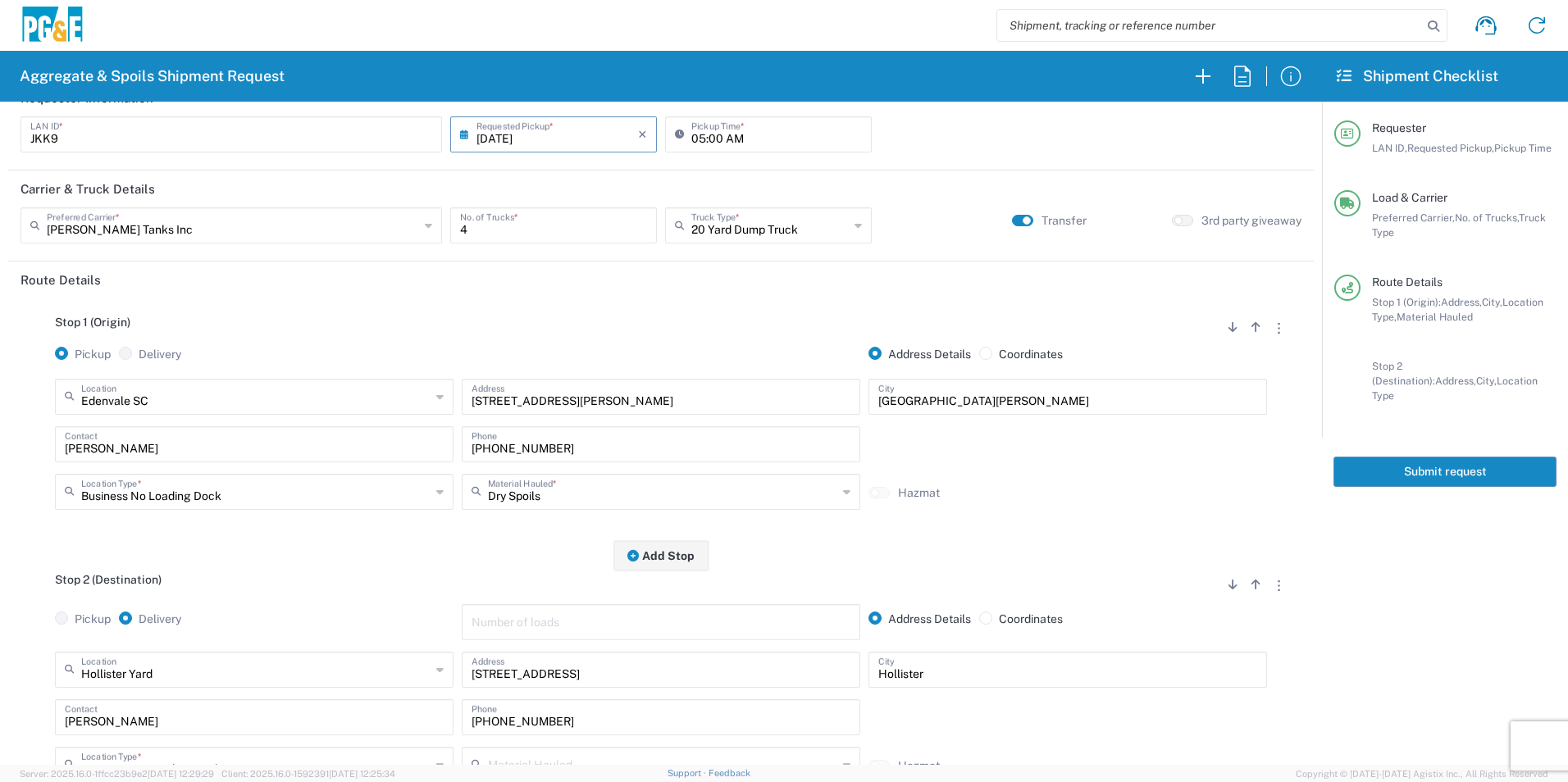
scroll to position [0, 0]
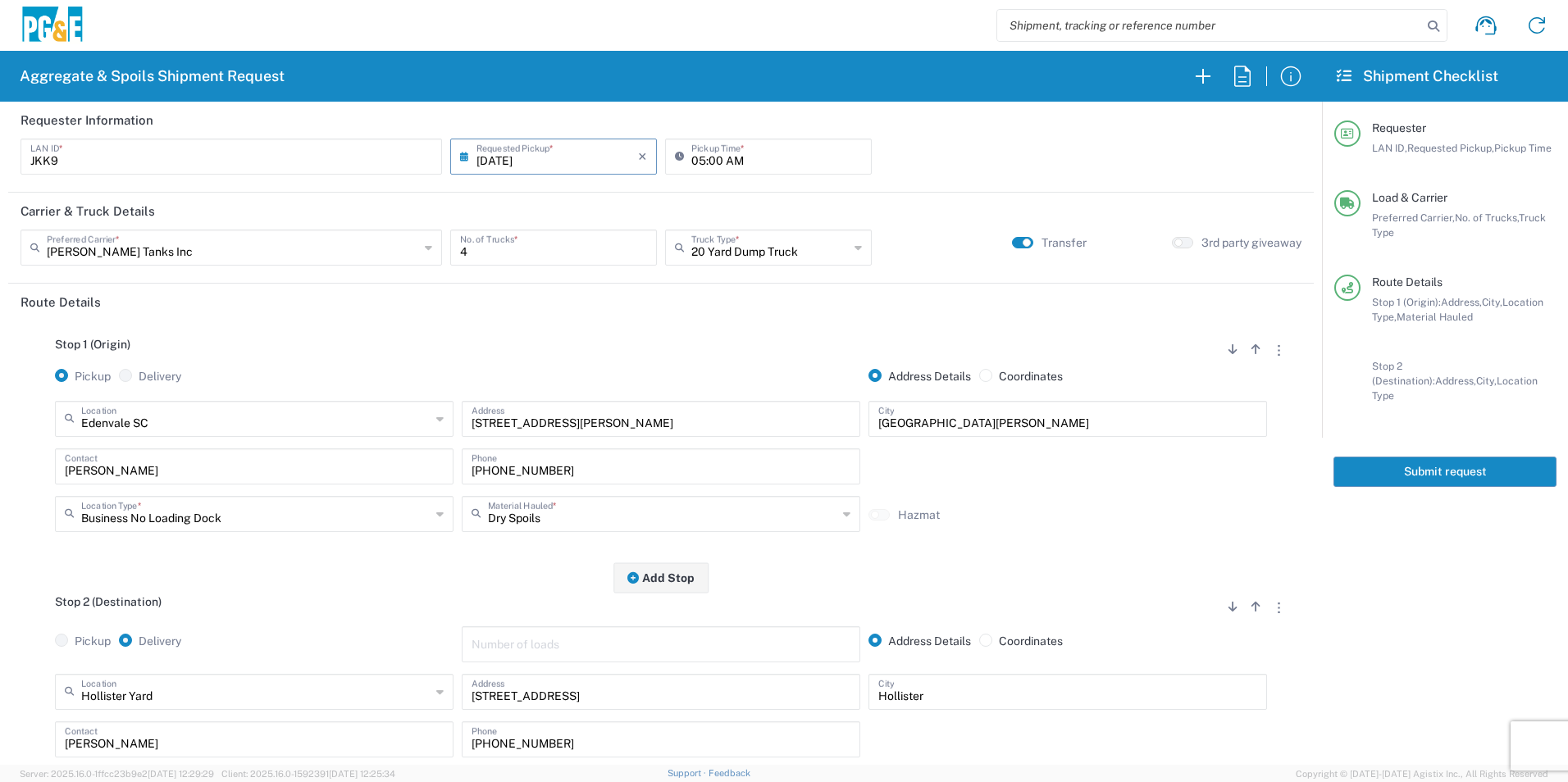
click at [1433, 457] on button "Submit request" at bounding box center [1445, 472] width 223 height 31
